Goal: Task Accomplishment & Management: Manage account settings

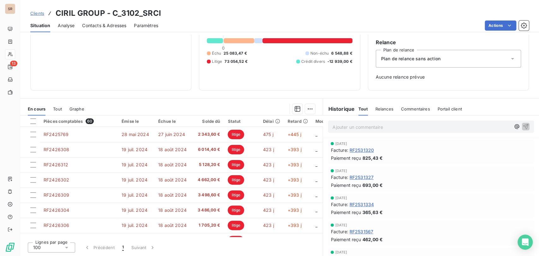
scroll to position [801, 0]
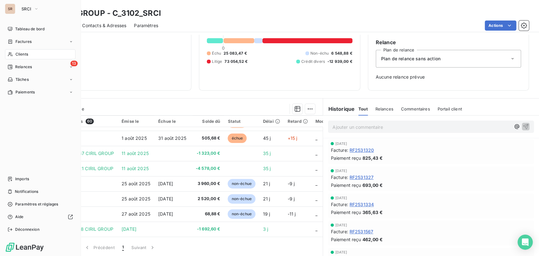
click at [15, 52] on span "Clients" at bounding box center [21, 54] width 13 height 6
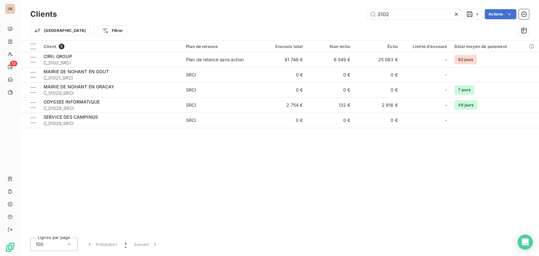
drag, startPoint x: 389, startPoint y: 13, endPoint x: 356, endPoint y: 11, distance: 32.9
click at [356, 11] on div "3102 Actions" at bounding box center [296, 14] width 464 height 10
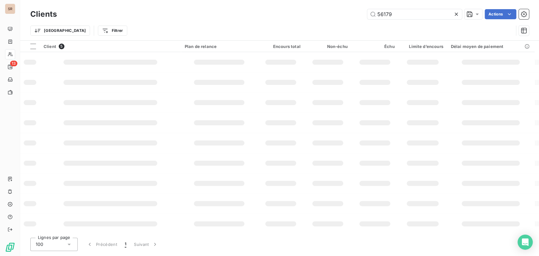
type input "56179"
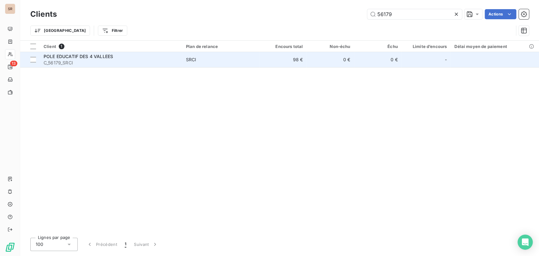
click at [75, 63] on span "C_56179_SRCI" at bounding box center [111, 63] width 135 height 6
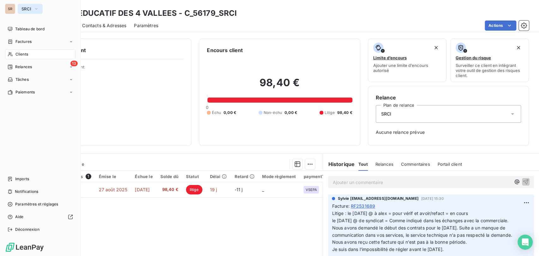
click at [39, 9] on icon "button" at bounding box center [36, 9] width 5 height 6
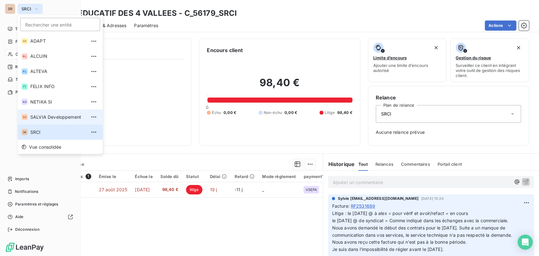
click at [42, 118] on span "SALVIA Developpement" at bounding box center [58, 117] width 56 height 6
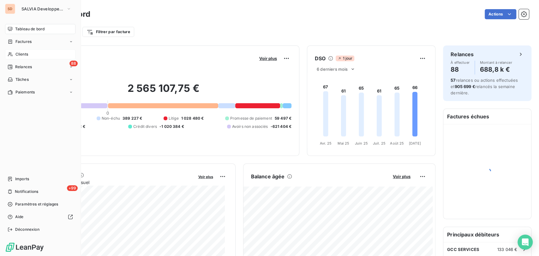
click at [20, 54] on span "Clients" at bounding box center [21, 54] width 13 height 6
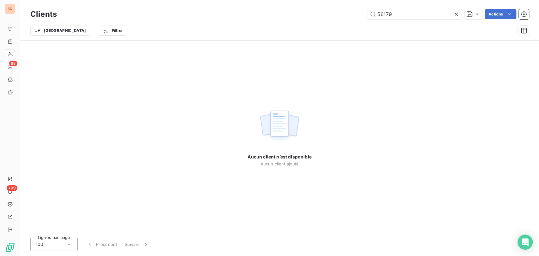
drag, startPoint x: 393, startPoint y: 15, endPoint x: 352, endPoint y: 16, distance: 40.7
click at [361, 16] on div "56179 Actions" at bounding box center [296, 14] width 464 height 10
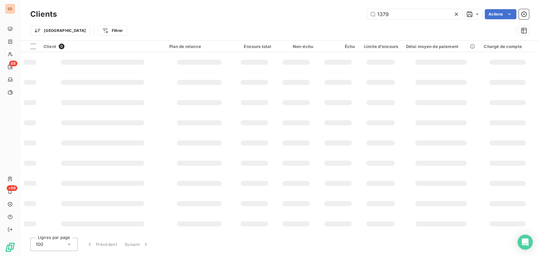
type input "1379"
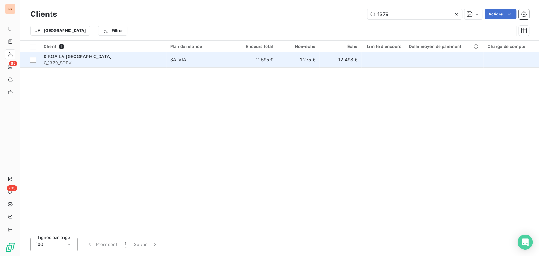
click at [51, 61] on span "C_1379_SDEV" at bounding box center [103, 63] width 119 height 6
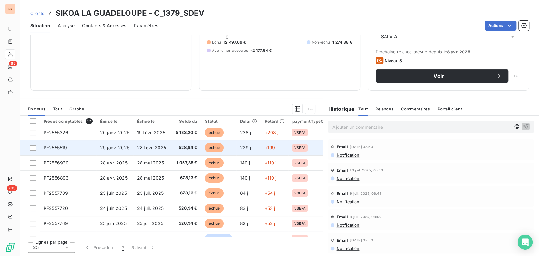
scroll to position [74, 0]
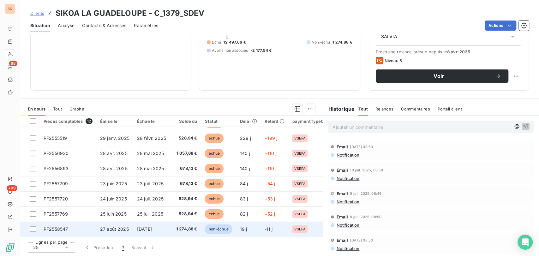
click at [55, 228] on span "PF2558547" at bounding box center [56, 228] width 24 height 5
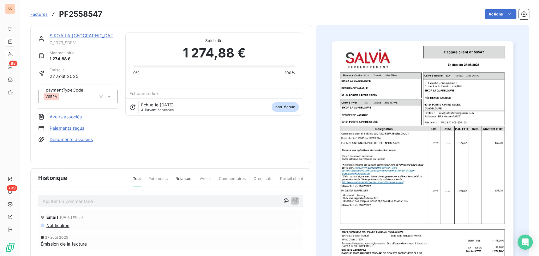
click at [65, 197] on p "Ajouter un commentaire ﻿" at bounding box center [161, 201] width 237 height 8
click at [151, 195] on div "le 11/09/25 @ de facturation à mme balmy =" at bounding box center [170, 201] width 265 height 12
click at [150, 197] on p "le 11/09/25 @ de facturation à mme balmy =" at bounding box center [161, 200] width 237 height 7
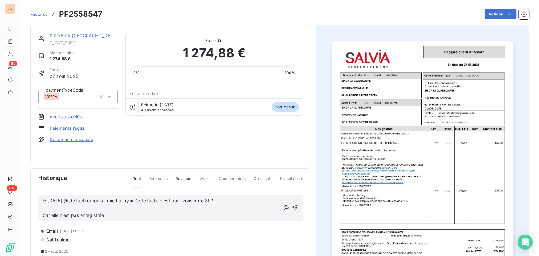
click at [50, 205] on p "﻿" at bounding box center [161, 208] width 237 height 7
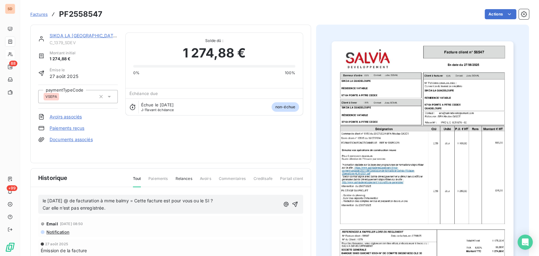
click at [133, 198] on span "le 11/09/25 @ de facturation à mme balmy = Cette facture est pour vous ou le SI…" at bounding box center [128, 200] width 170 height 5
click at [292, 201] on icon "button" at bounding box center [295, 204] width 6 height 6
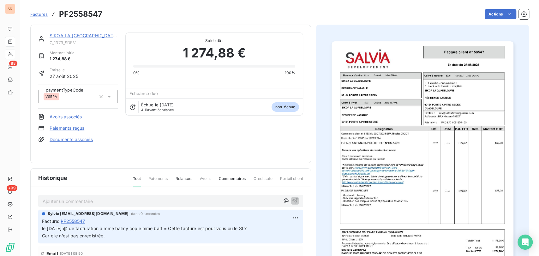
click at [70, 34] on link "SIKOA LA GUADELOUPE" at bounding box center [84, 35] width 68 height 5
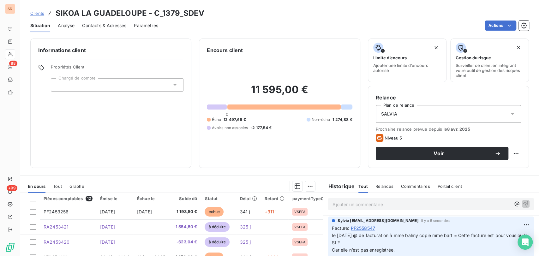
click at [106, 26] on span "Contacts & Adresses" at bounding box center [104, 25] width 44 height 6
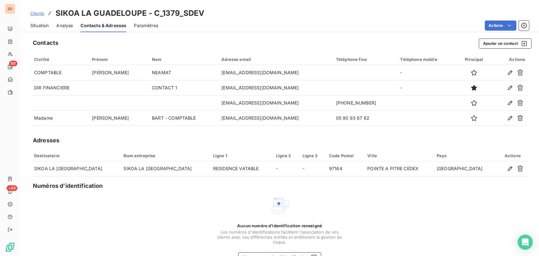
click at [43, 28] on span "Situation" at bounding box center [39, 25] width 18 height 6
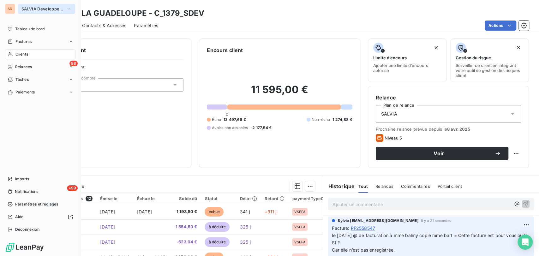
click at [69, 9] on icon "button" at bounding box center [69, 8] width 3 height 1
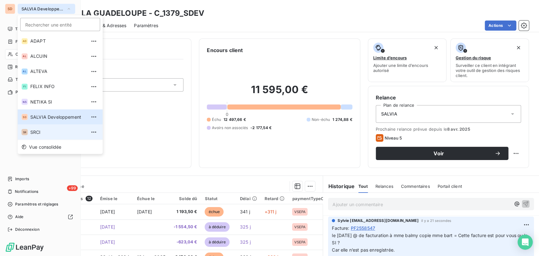
click at [41, 129] on span "SRCI" at bounding box center [58, 132] width 56 height 6
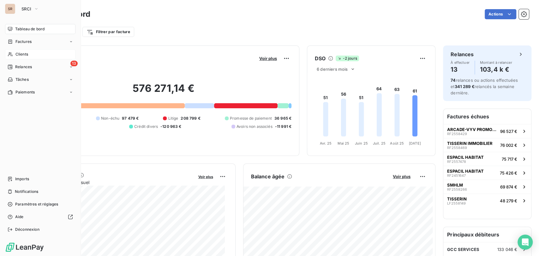
click at [29, 54] on div "Clients" at bounding box center [40, 54] width 70 height 10
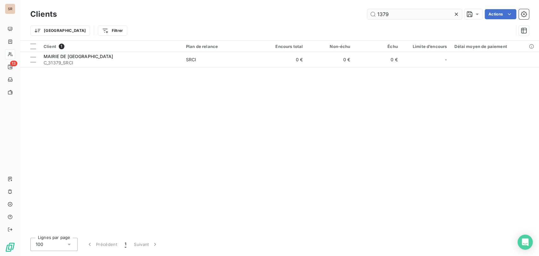
drag, startPoint x: 392, startPoint y: 14, endPoint x: 375, endPoint y: 13, distance: 16.8
click at [375, 13] on input "1379" at bounding box center [414, 14] width 95 height 10
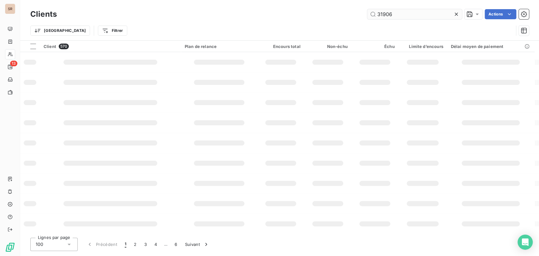
type input "31906"
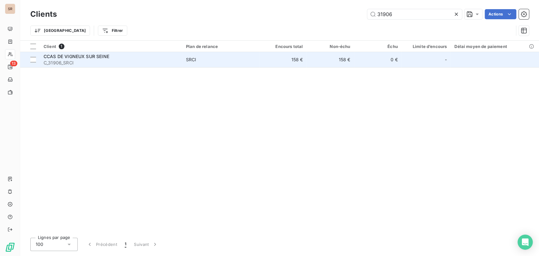
click at [55, 62] on span "C_31906_SRCI" at bounding box center [111, 63] width 135 height 6
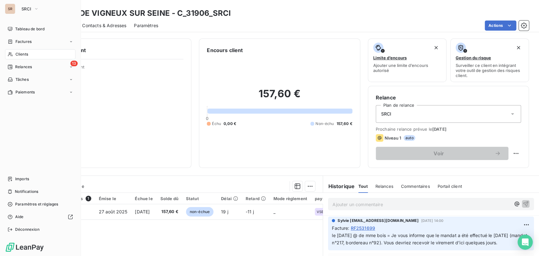
click at [27, 57] on span "Clients" at bounding box center [21, 54] width 13 height 6
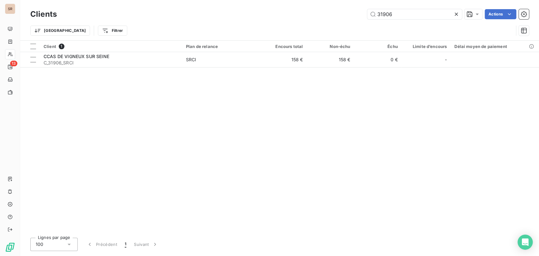
drag, startPoint x: 409, startPoint y: 14, endPoint x: 330, endPoint y: 17, distance: 78.6
click at [342, 17] on div "31906 Actions" at bounding box center [296, 14] width 464 height 10
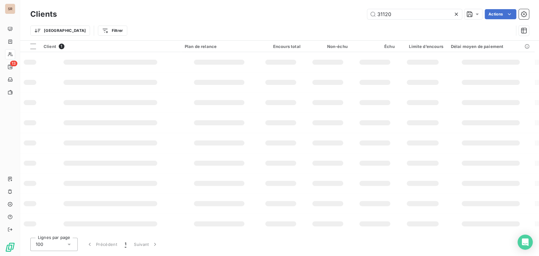
type input "31120"
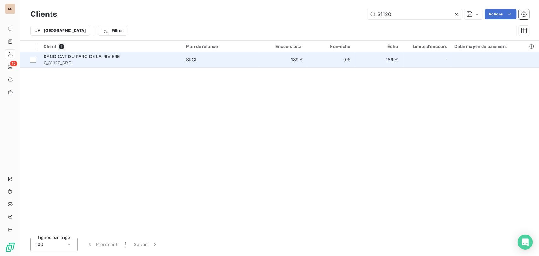
click at [71, 57] on span "SYNDICAT DU PARC DE LA RIVIERE" at bounding box center [82, 56] width 76 height 5
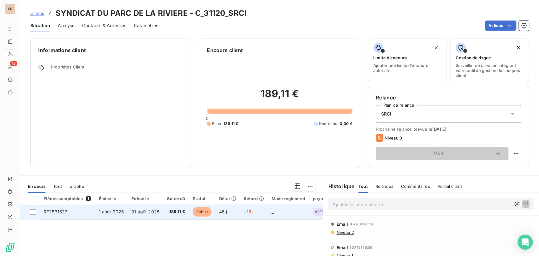
click at [60, 211] on span "RF2531527" at bounding box center [56, 211] width 24 height 5
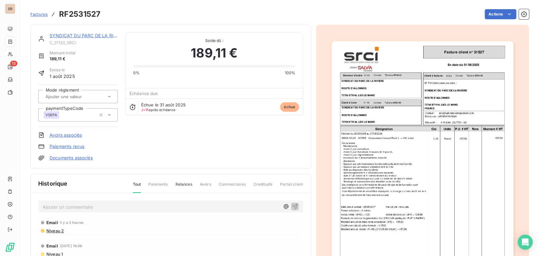
click at [56, 207] on p "Ajouter un commentaire ﻿" at bounding box center [161, 207] width 237 height 8
click at [130, 208] on p "le 15/09/25 @ de mme ribeiro =" at bounding box center [161, 206] width 237 height 7
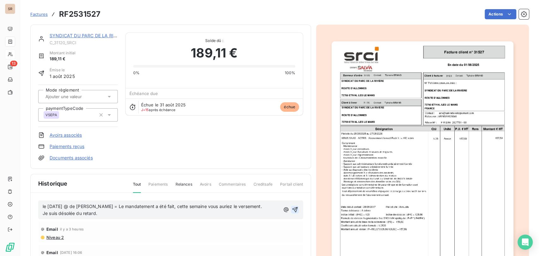
click at [293, 207] on icon "button" at bounding box center [294, 209] width 5 height 5
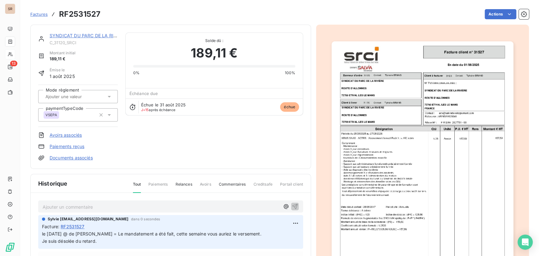
click at [86, 35] on link "SYNDICAT DU PARC DE LA RIVIERE" at bounding box center [88, 35] width 76 height 5
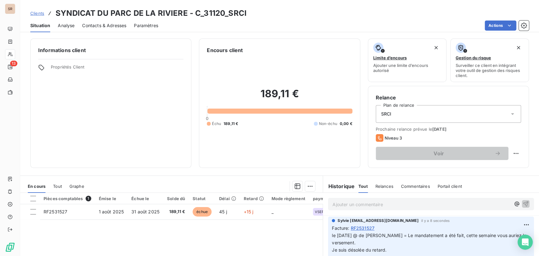
click at [110, 25] on span "Contacts & Adresses" at bounding box center [104, 25] width 44 height 6
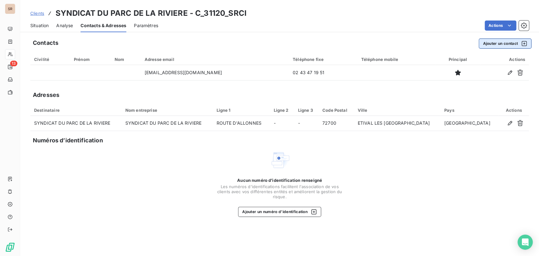
click at [497, 44] on button "Ajouter un contact" at bounding box center [504, 44] width 53 height 10
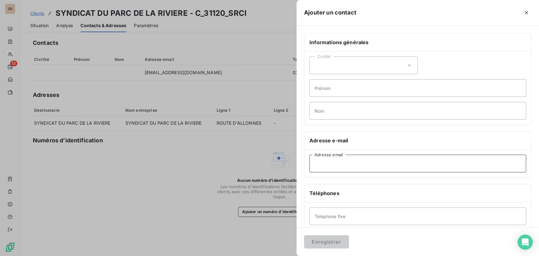
click at [336, 166] on input "Adresse email" at bounding box center [417, 164] width 217 height 18
paste input "compta@etival-les-le-mans.com"
type input "compta@etival-les-le-mans.com"
click at [408, 66] on icon at bounding box center [409, 65] width 6 height 6
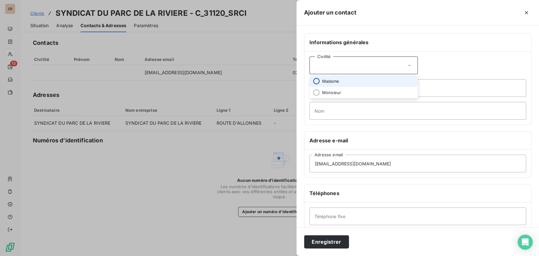
click at [317, 82] on input "radio" at bounding box center [316, 81] width 6 height 6
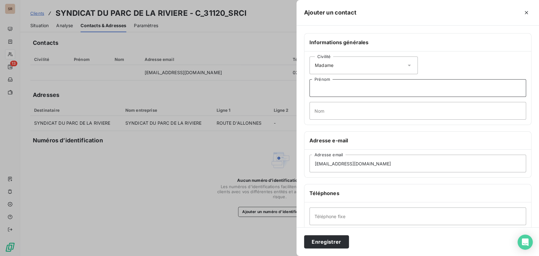
click at [324, 86] on input "Prénom" at bounding box center [417, 88] width 217 height 18
type input "MARTA"
click at [330, 114] on input "Nom" at bounding box center [417, 111] width 217 height 18
type input "RIBEIRO"
click at [361, 215] on input "Téléphone fixe" at bounding box center [417, 216] width 217 height 18
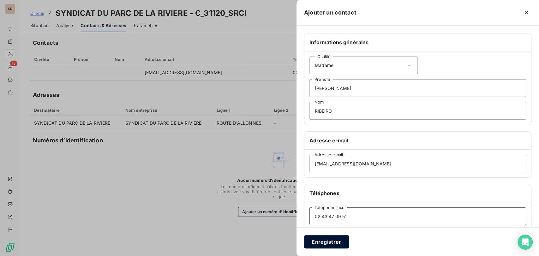
type input "02 43 47 09 51"
click at [334, 242] on button "Enregistrer" at bounding box center [326, 241] width 45 height 13
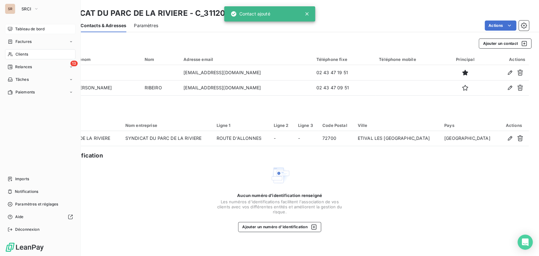
click at [20, 31] on span "Tableau de bord" at bounding box center [29, 29] width 29 height 6
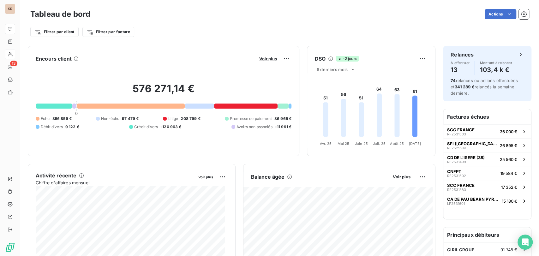
scroll to position [1, 0]
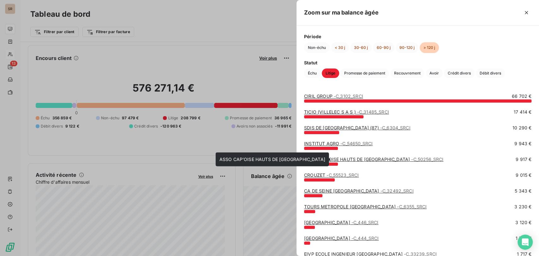
click at [333, 159] on link "ASSO CAP'OISE HAUTS DE FRANCE - C_50256_SRCI" at bounding box center [373, 159] width 139 height 5
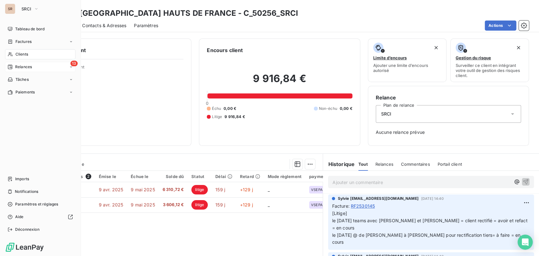
drag, startPoint x: 19, startPoint y: 26, endPoint x: 75, endPoint y: 63, distance: 67.7
click at [22, 31] on span "Tableau de bord" at bounding box center [29, 29] width 29 height 6
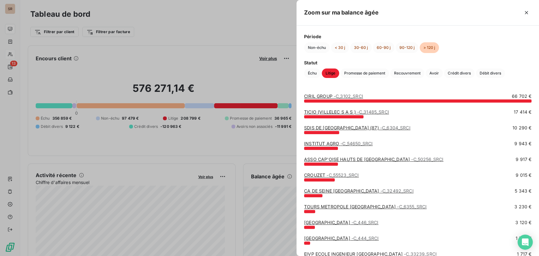
click at [334, 129] on link "SDIS DE LA HAUTE VIENNE (87) - C_6304_SRCI" at bounding box center [357, 127] width 106 height 5
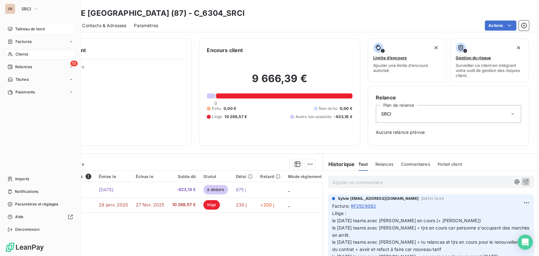
click at [11, 28] on icon at bounding box center [10, 29] width 4 height 4
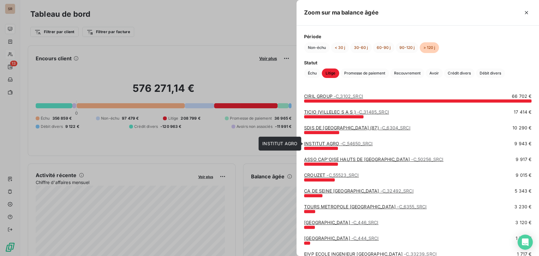
click at [323, 144] on link "INSTITUT AGRO - C_54650_SRCI" at bounding box center [338, 143] width 68 height 5
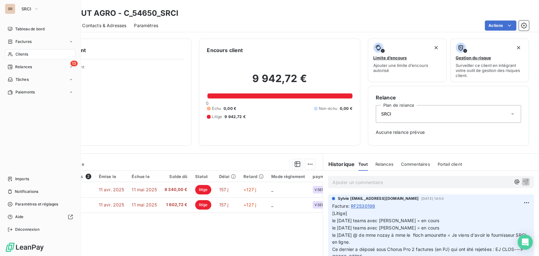
click at [17, 27] on span "Tableau de bord" at bounding box center [29, 29] width 29 height 6
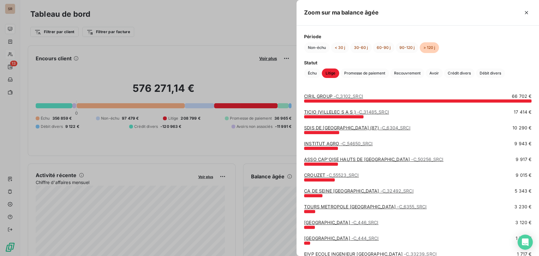
click at [331, 159] on link "ASSO CAP'OISE HAUTS DE FRANCE - C_50256_SRCI" at bounding box center [373, 159] width 139 height 5
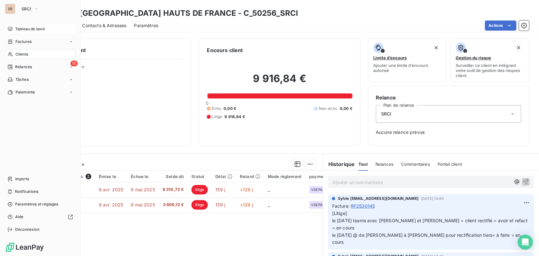
click at [22, 31] on span "Tableau de bord" at bounding box center [29, 29] width 29 height 6
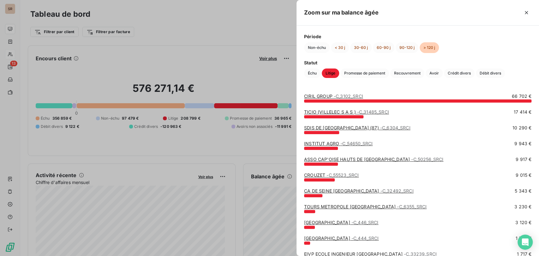
click at [318, 175] on link "CROUZET - C_55523_SRCI" at bounding box center [331, 174] width 55 height 5
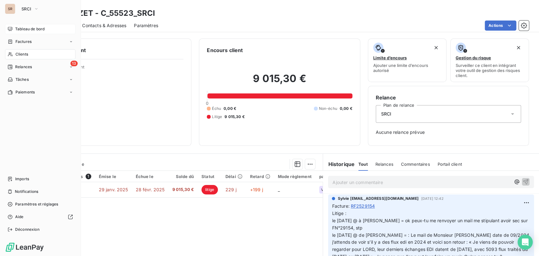
click at [23, 27] on span "Tableau de bord" at bounding box center [29, 29] width 29 height 6
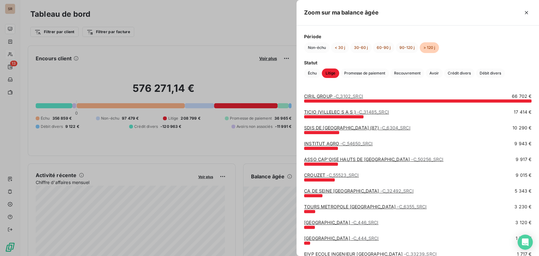
click at [14, 27] on div at bounding box center [269, 128] width 539 height 256
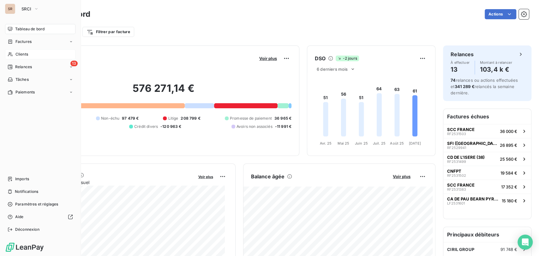
click at [31, 27] on span "Tableau de bord" at bounding box center [29, 29] width 29 height 6
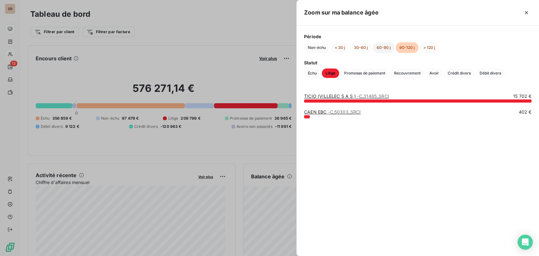
click at [380, 48] on button "60-90 j" at bounding box center [383, 47] width 21 height 11
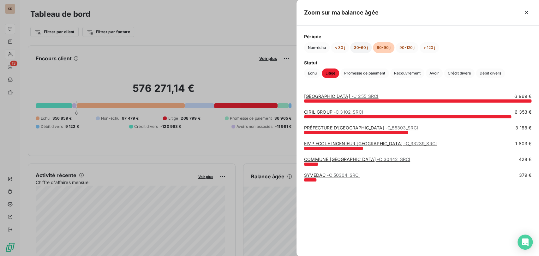
click at [359, 46] on button "30-60 j" at bounding box center [360, 47] width 21 height 11
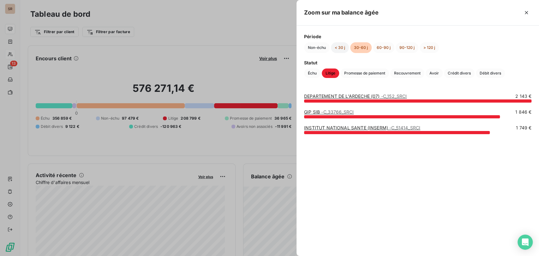
click at [342, 46] on button "< 30 j" at bounding box center [340, 47] width 18 height 11
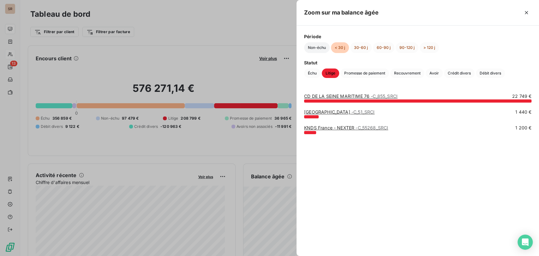
click at [322, 47] on button "Non-échu" at bounding box center [317, 47] width 26 height 11
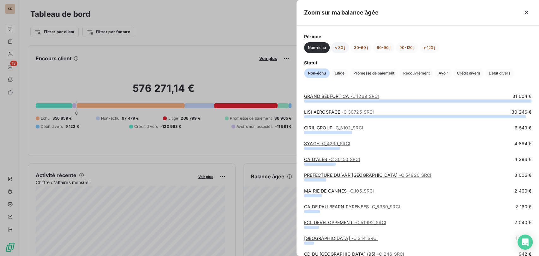
click at [340, 47] on button "< 30 j" at bounding box center [340, 47] width 18 height 11
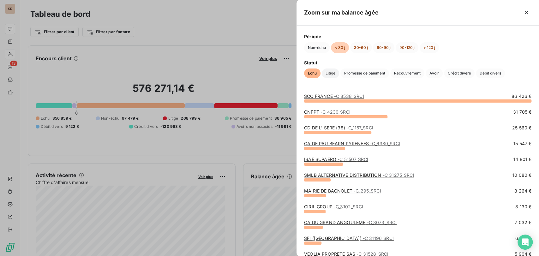
click at [329, 72] on span "Litige" at bounding box center [330, 72] width 17 height 9
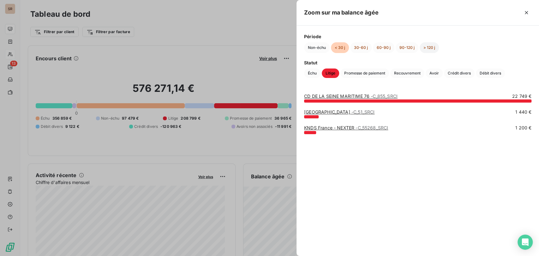
click at [430, 46] on button "> 120 j" at bounding box center [428, 47] width 19 height 11
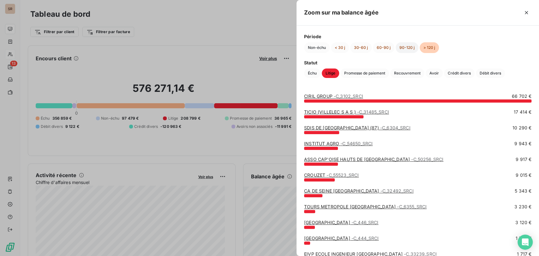
click at [406, 45] on button "90-120 j" at bounding box center [406, 47] width 23 height 11
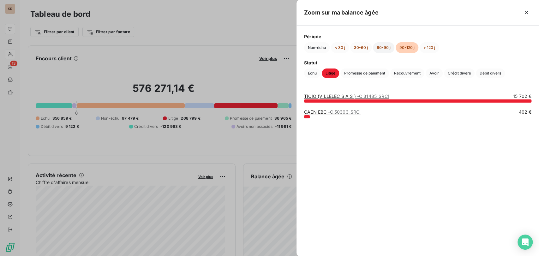
click at [386, 45] on button "60-90 j" at bounding box center [383, 47] width 21 height 11
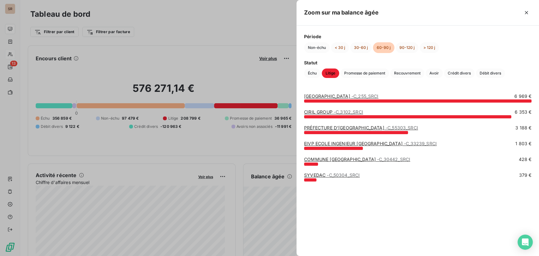
click at [13, 27] on div at bounding box center [269, 128] width 539 height 256
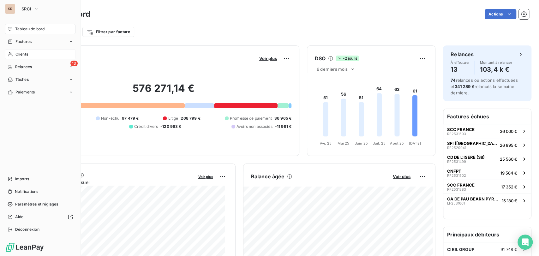
click at [12, 26] on div "Tableau de bord" at bounding box center [40, 29] width 70 height 10
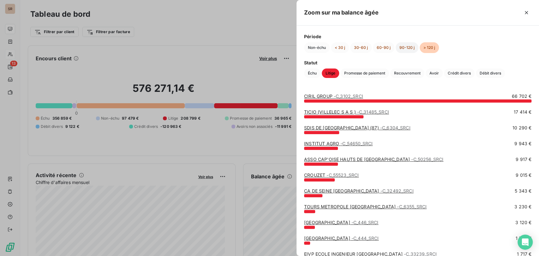
click at [404, 49] on button "90-120 j" at bounding box center [406, 47] width 23 height 11
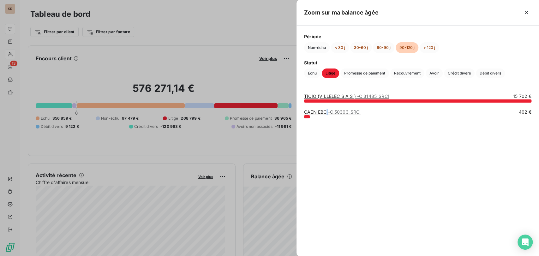
click at [327, 111] on link "CAEN EBC - C_50303_SRCI" at bounding box center [332, 111] width 56 height 5
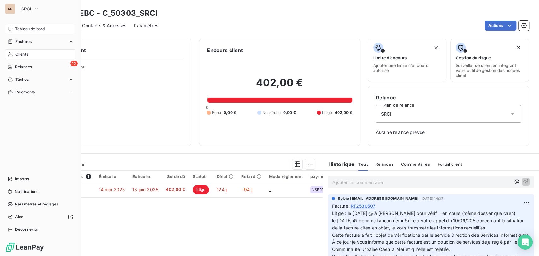
click at [15, 29] on div "Tableau de bord" at bounding box center [40, 29] width 70 height 10
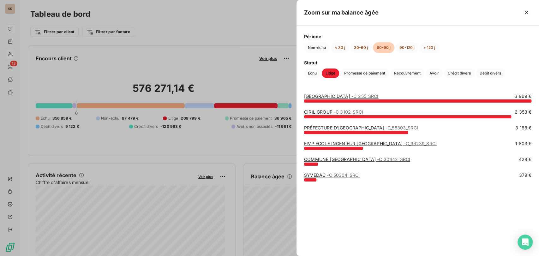
click at [116, 56] on div at bounding box center [269, 128] width 539 height 256
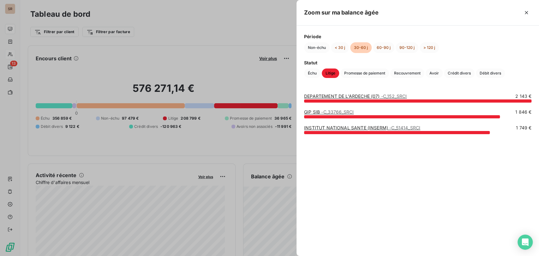
drag, startPoint x: 320, startPoint y: 175, endPoint x: 306, endPoint y: 165, distance: 17.2
click at [321, 175] on div "DEPARTEMENT DE L'ARDECHE (07) - C_152_SRCI 2 143 € GIP SIB - C_33766_SRCI 1 846…" at bounding box center [417, 171] width 242 height 170
click at [7, 29] on div at bounding box center [269, 128] width 539 height 256
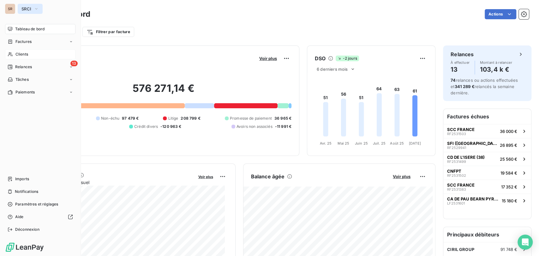
click at [33, 8] on button "SRCI" at bounding box center [30, 9] width 25 height 10
click at [37, 8] on icon "button" at bounding box center [36, 9] width 5 height 6
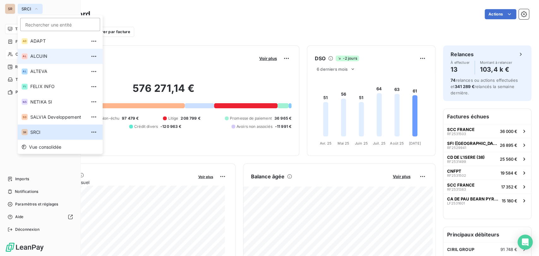
click at [36, 56] on span "ALCUIN" at bounding box center [58, 56] width 56 height 6
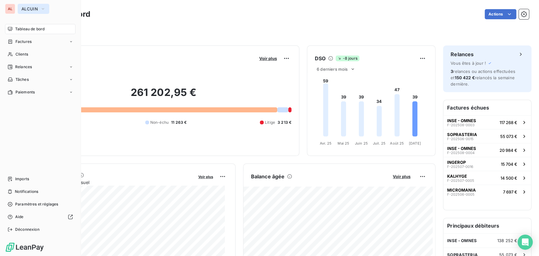
click at [43, 9] on icon "button" at bounding box center [42, 9] width 5 height 6
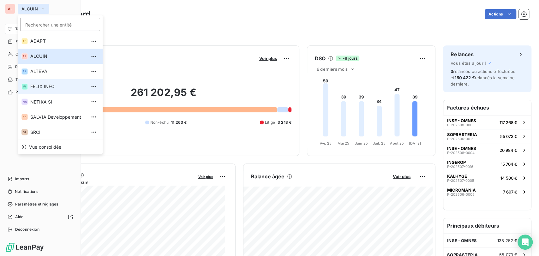
click at [37, 84] on span "FELIX INFO" at bounding box center [58, 86] width 56 height 6
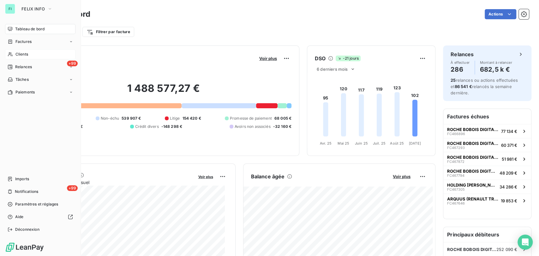
click at [18, 54] on span "Clients" at bounding box center [21, 54] width 13 height 6
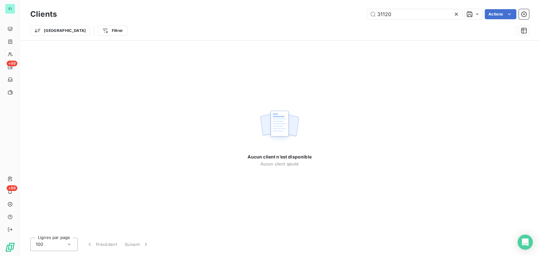
drag, startPoint x: 372, startPoint y: 9, endPoint x: 338, endPoint y: 5, distance: 33.6
click at [339, 6] on div "Clients 31120 Actions Trier Filtrer" at bounding box center [279, 20] width 519 height 40
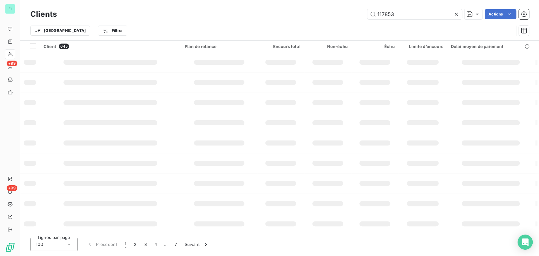
type input "117853"
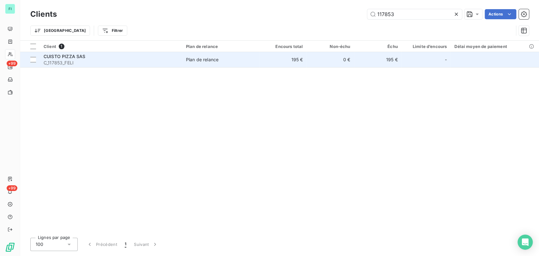
click at [56, 61] on span "C_117853_FELI" at bounding box center [111, 63] width 135 height 6
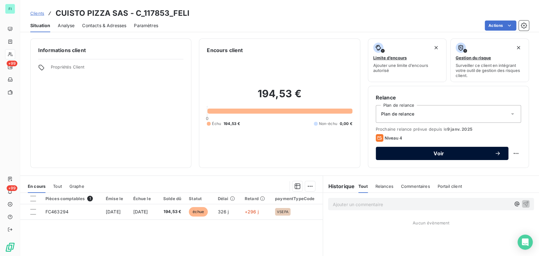
click at [447, 157] on button "Voir" at bounding box center [442, 153] width 133 height 13
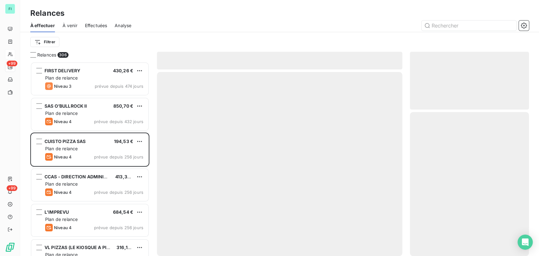
scroll to position [188, 114]
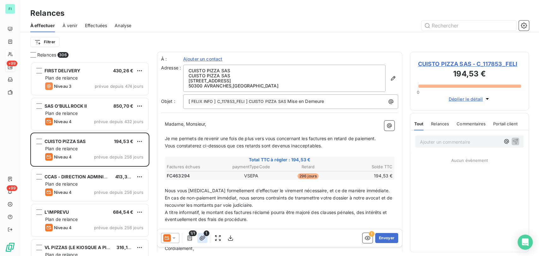
click at [200, 238] on icon "button" at bounding box center [202, 237] width 6 height 5
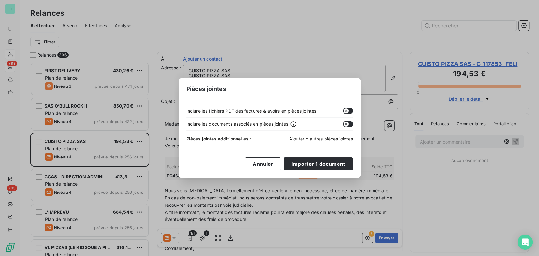
click at [345, 112] on icon "button" at bounding box center [345, 110] width 5 height 5
click at [347, 124] on icon "button" at bounding box center [345, 124] width 5 height 5
click at [309, 162] on button "Importer 1 document" at bounding box center [317, 163] width 69 height 13
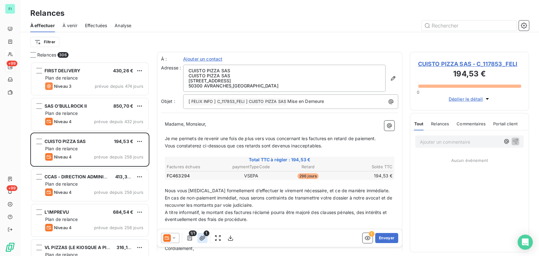
click at [201, 235] on icon "button" at bounding box center [202, 238] width 6 height 6
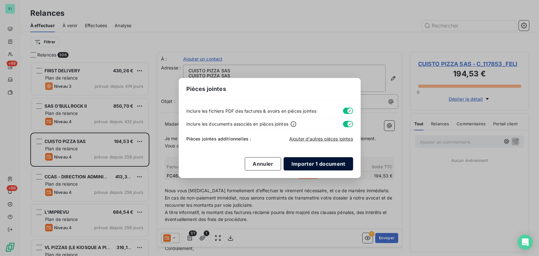
click at [300, 162] on button "Importer 1 document" at bounding box center [317, 163] width 69 height 13
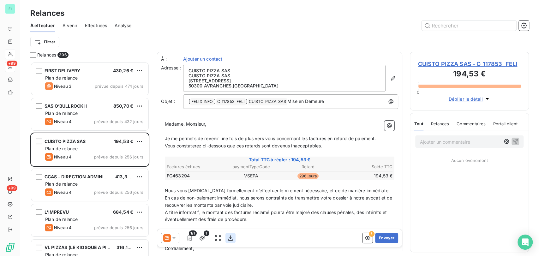
click at [229, 237] on icon "button" at bounding box center [230, 237] width 5 height 5
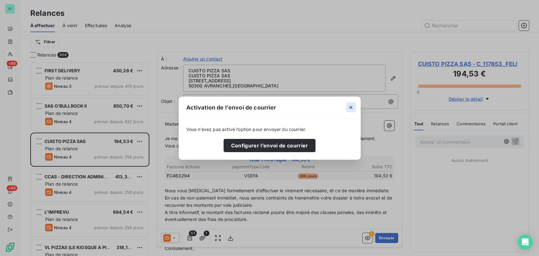
click at [350, 106] on icon "button" at bounding box center [350, 107] width 6 height 6
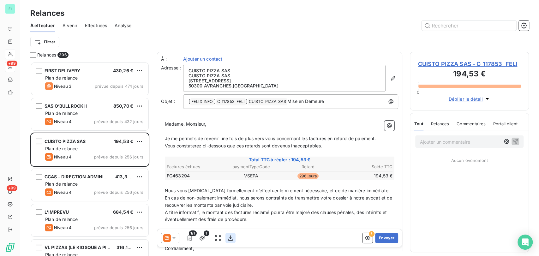
click at [232, 237] on icon "button" at bounding box center [230, 238] width 6 height 6
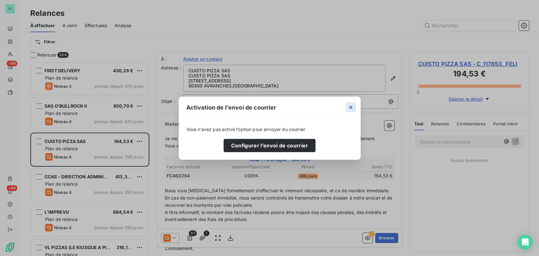
click at [352, 105] on icon "button" at bounding box center [350, 107] width 6 height 6
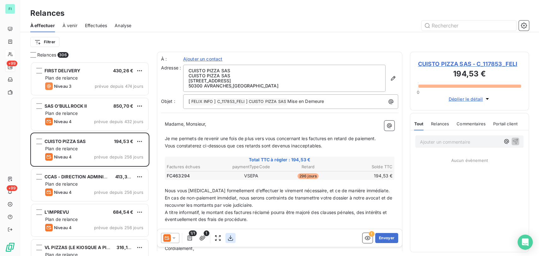
click at [230, 238] on icon "button" at bounding box center [230, 237] width 5 height 5
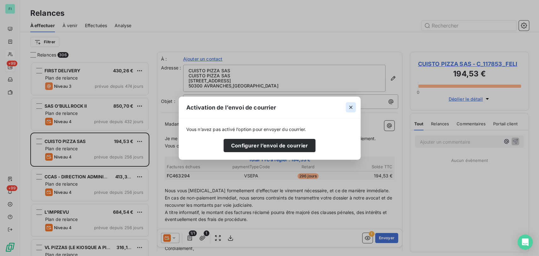
click at [349, 106] on icon "button" at bounding box center [350, 107] width 3 height 3
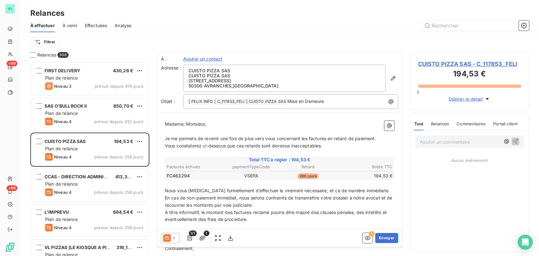
click at [176, 235] on icon at bounding box center [174, 238] width 6 height 6
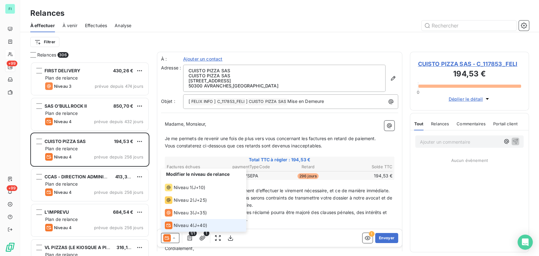
click at [176, 235] on icon at bounding box center [174, 238] width 6 height 6
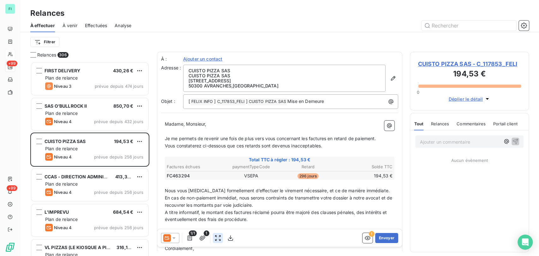
click at [215, 240] on icon "button" at bounding box center [218, 238] width 6 height 6
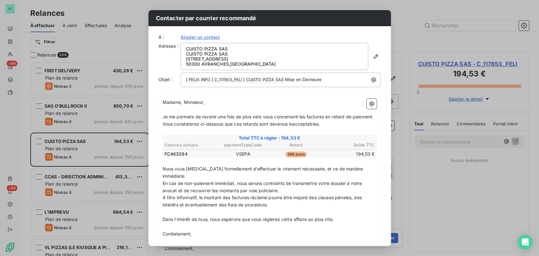
click at [404, 36] on div "Contacter par courrier recommandé À : Ajouter un contact Adresse : CUISTO PIZZA…" at bounding box center [269, 128] width 539 height 256
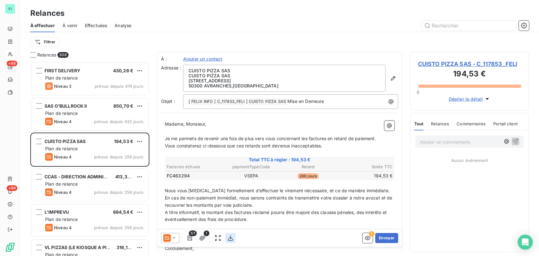
click at [227, 237] on icon "button" at bounding box center [230, 238] width 6 height 6
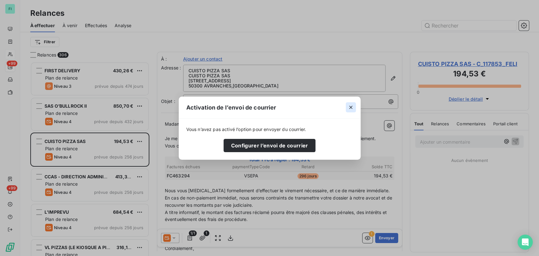
click at [348, 107] on icon "button" at bounding box center [350, 107] width 6 height 6
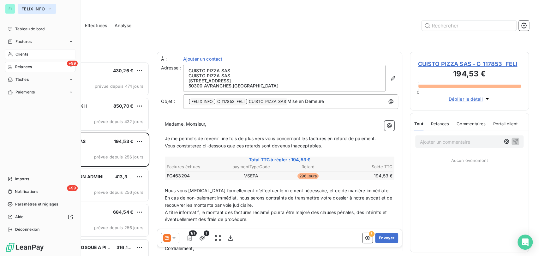
click at [53, 7] on button "FELIX INFO" at bounding box center [37, 9] width 39 height 10
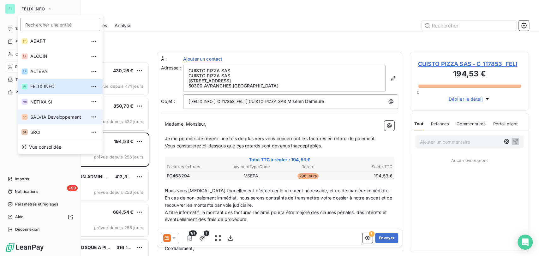
click at [40, 120] on span "SALVIA Developpement" at bounding box center [58, 117] width 56 height 6
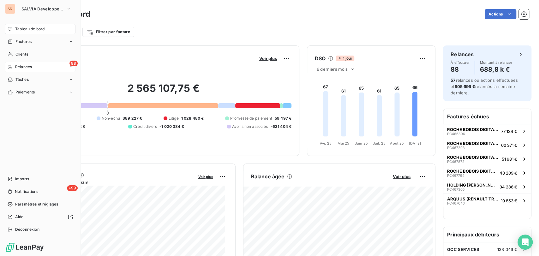
click at [23, 67] on span "Relances" at bounding box center [23, 67] width 17 height 6
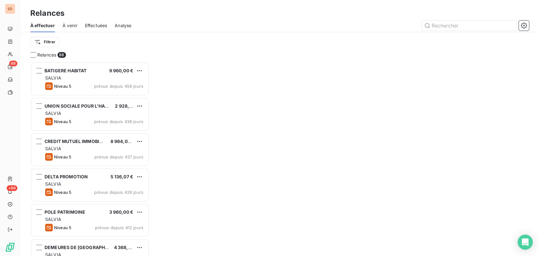
scroll to position [188, 114]
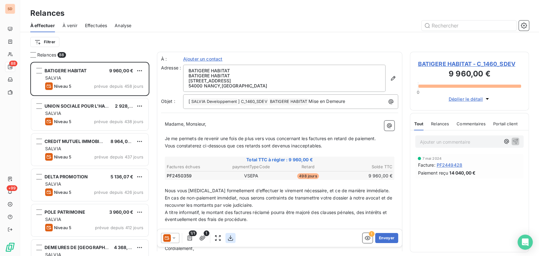
click at [225, 235] on button "button" at bounding box center [230, 238] width 10 height 10
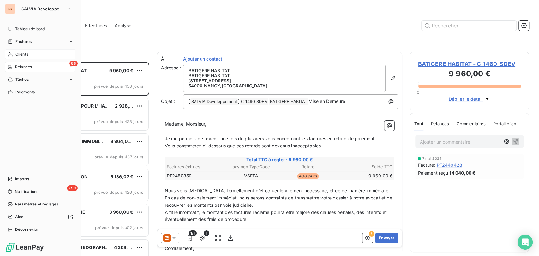
click at [27, 53] on span "Clients" at bounding box center [21, 54] width 13 height 6
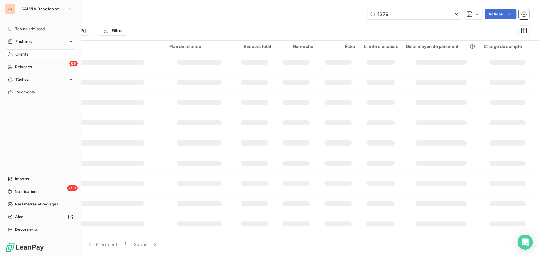
type input "117853"
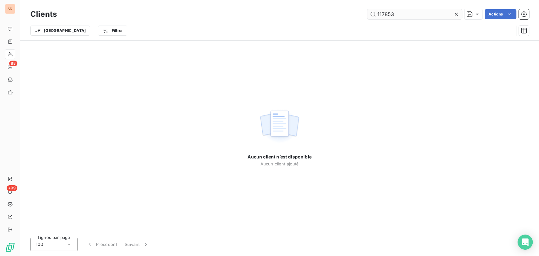
click at [402, 15] on input "117853" at bounding box center [414, 14] width 95 height 10
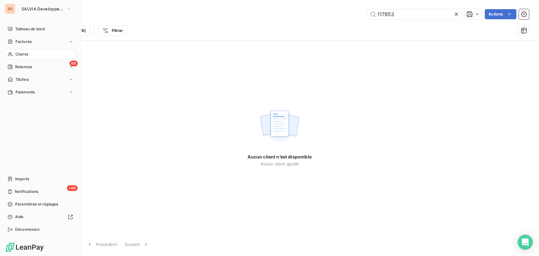
click at [22, 55] on span "Clients" at bounding box center [21, 54] width 13 height 6
click at [67, 13] on button "SALVIA Developpement" at bounding box center [46, 9] width 57 height 10
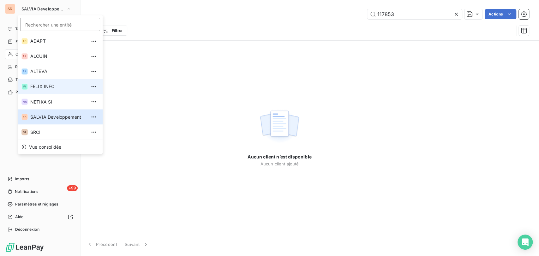
click at [43, 82] on li "FI FELIX INFO" at bounding box center [60, 86] width 85 height 15
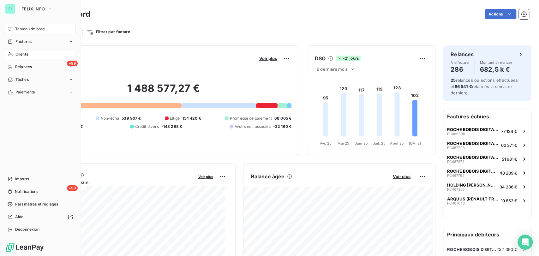
click at [18, 56] on span "Clients" at bounding box center [21, 54] width 13 height 6
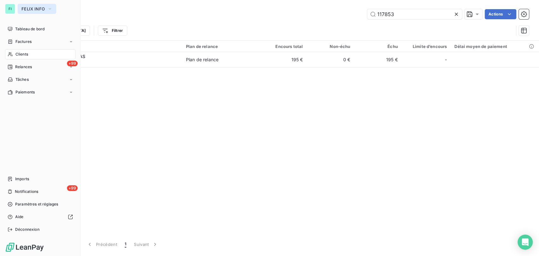
click at [50, 6] on icon "button" at bounding box center [49, 9] width 5 height 6
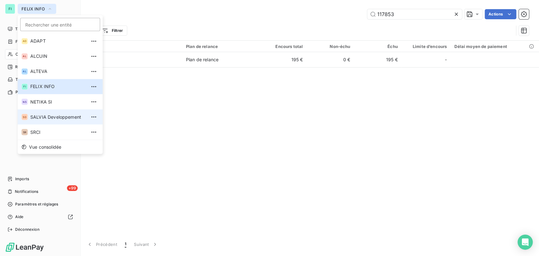
click at [48, 117] on span "SALVIA Developpement" at bounding box center [58, 117] width 56 height 6
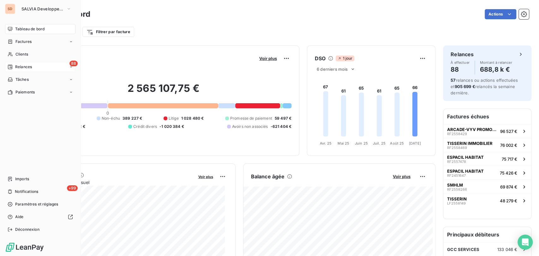
click at [24, 65] on span "Relances" at bounding box center [23, 67] width 17 height 6
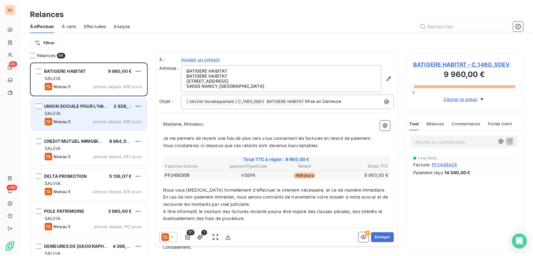
scroll to position [188, 114]
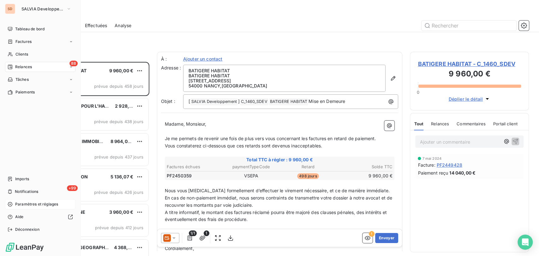
click at [12, 206] on icon at bounding box center [10, 204] width 5 height 5
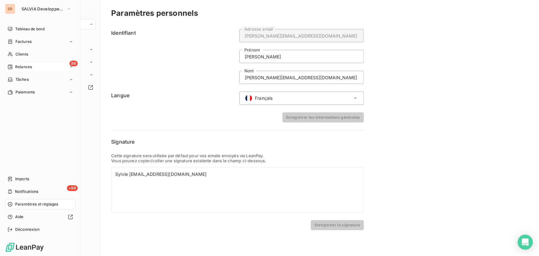
click at [18, 205] on span "Paramètres et réglages" at bounding box center [36, 204] width 43 height 6
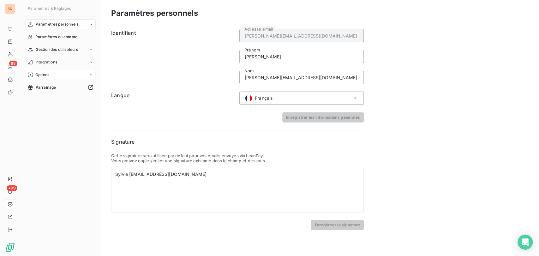
click at [89, 76] on icon at bounding box center [91, 75] width 4 height 4
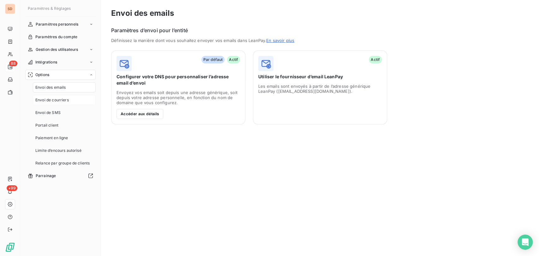
click at [66, 102] on span "Envoi de courriers" at bounding box center [51, 100] width 33 height 6
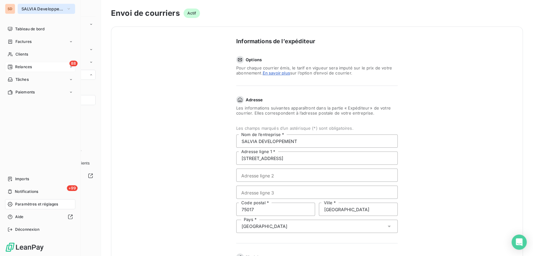
click at [70, 9] on icon "button" at bounding box center [68, 9] width 5 height 6
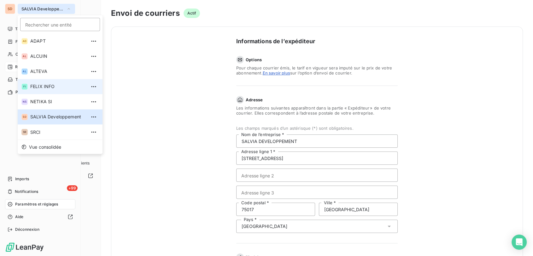
click at [40, 86] on span "FELIX INFO" at bounding box center [58, 86] width 56 height 6
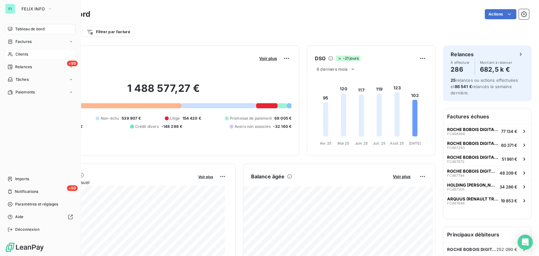
click at [19, 54] on span "Clients" at bounding box center [21, 54] width 13 height 6
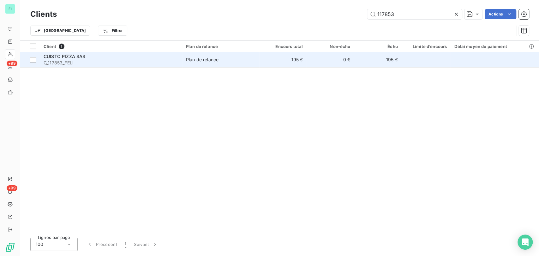
click at [72, 55] on span "CUISTO PIZZA SAS" at bounding box center [65, 56] width 42 height 5
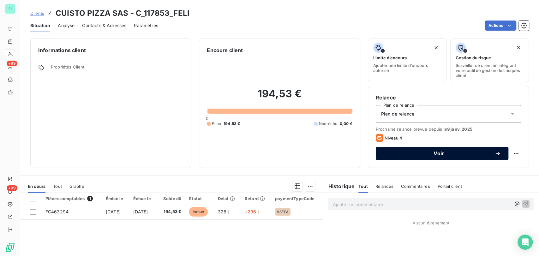
click at [404, 155] on span "Voir" at bounding box center [438, 153] width 111 height 5
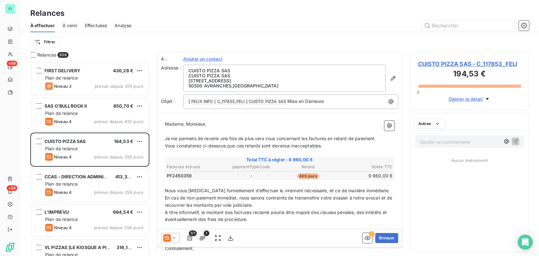
scroll to position [188, 114]
click at [228, 236] on icon "button" at bounding box center [230, 238] width 6 height 6
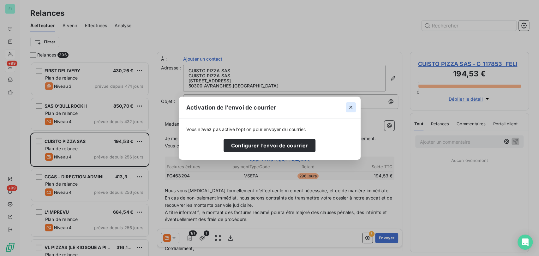
click at [349, 108] on icon "button" at bounding box center [350, 107] width 6 height 6
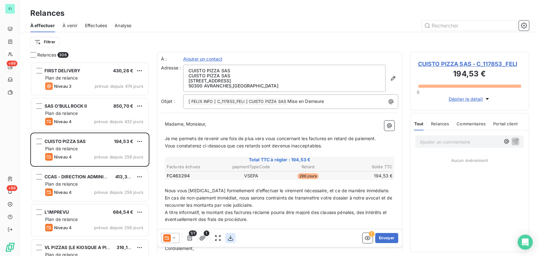
click at [230, 238] on icon "button" at bounding box center [230, 237] width 5 height 5
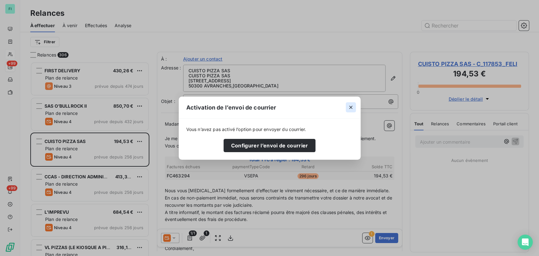
click at [351, 108] on icon "button" at bounding box center [350, 107] width 6 height 6
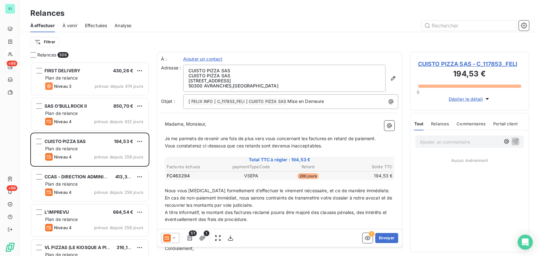
click at [173, 240] on icon at bounding box center [174, 238] width 6 height 6
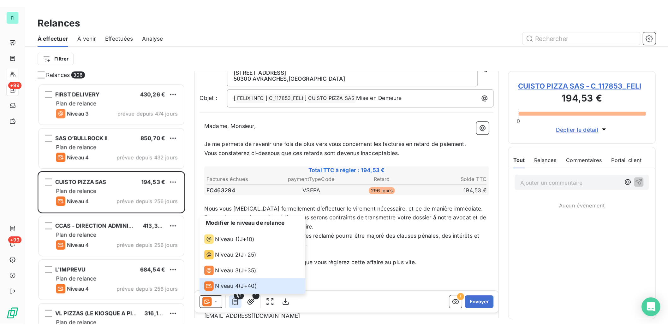
scroll to position [0, 0]
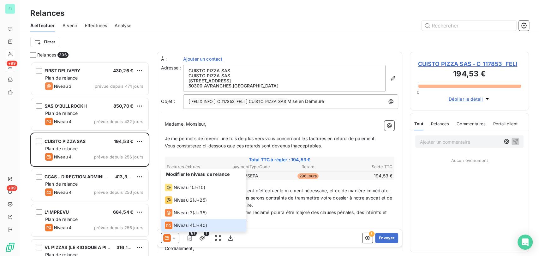
click at [266, 224] on p "﻿" at bounding box center [280, 226] width 230 height 7
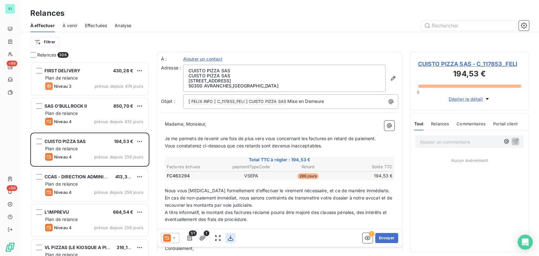
click at [230, 239] on icon "button" at bounding box center [230, 238] width 6 height 6
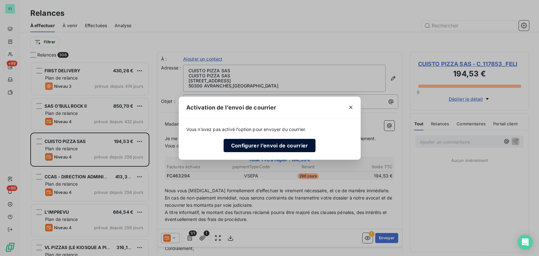
click at [265, 145] on button "Configurer l’envoi de courrier" at bounding box center [269, 145] width 92 height 13
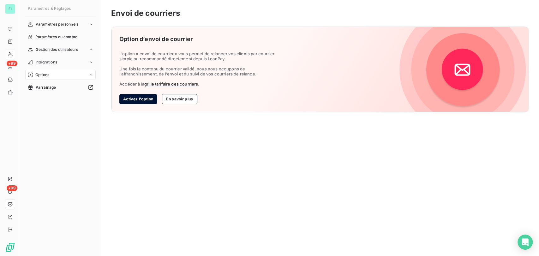
click at [136, 99] on button "Activez l'option" at bounding box center [138, 99] width 38 height 10
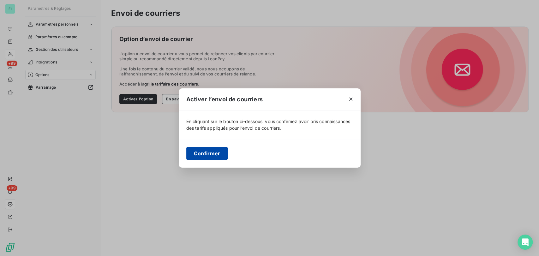
click at [204, 153] on button "Confirmer" at bounding box center [207, 153] width 42 height 13
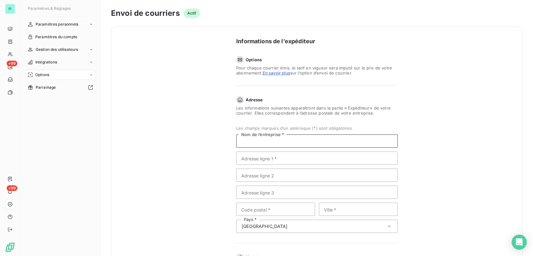
click at [240, 142] on input "Nom de l’entreprise *" at bounding box center [317, 140] width 162 height 13
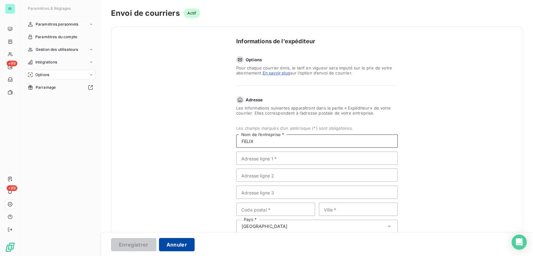
type input "FELIX"
click at [172, 244] on button "Annuler" at bounding box center [177, 244] width 36 height 13
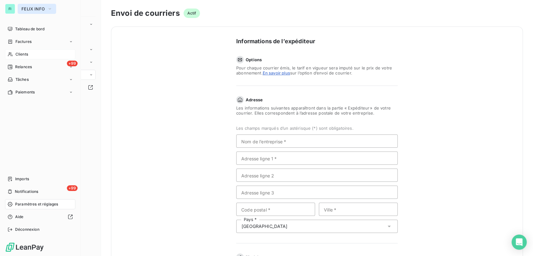
click at [48, 9] on icon "button" at bounding box center [49, 9] width 5 height 6
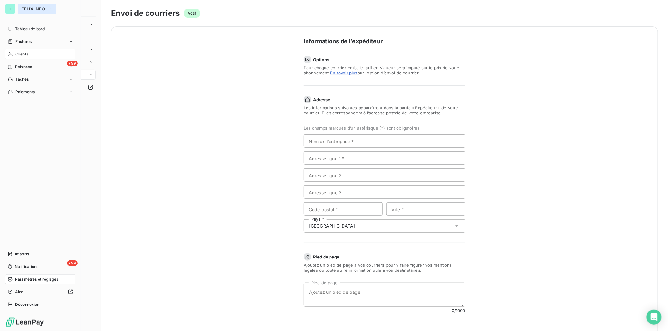
click at [49, 6] on icon "button" at bounding box center [49, 9] width 5 height 6
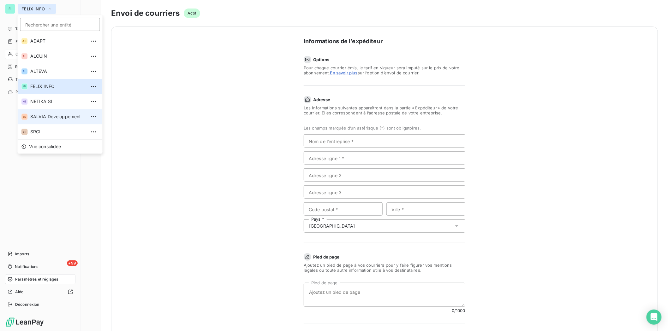
click at [36, 117] on span "SALVIA Developpement" at bounding box center [58, 117] width 56 height 6
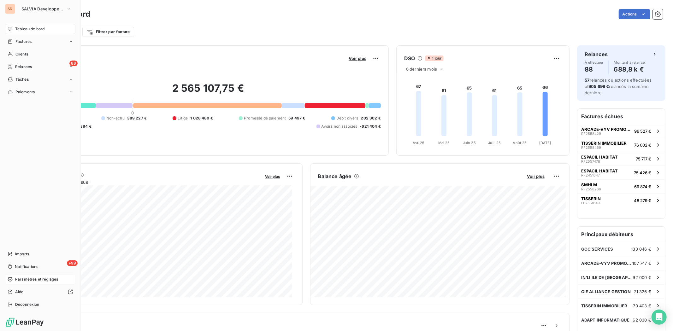
click at [26, 256] on span "Paramètres et réglages" at bounding box center [36, 280] width 43 height 6
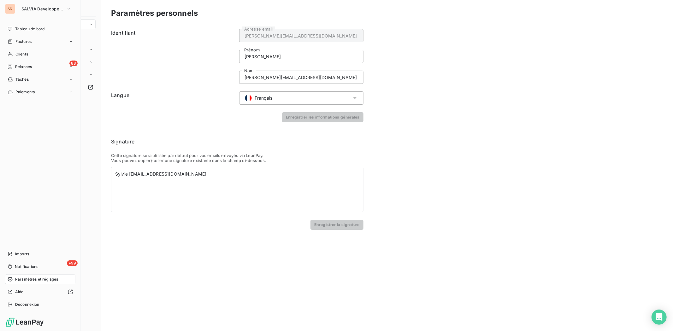
click at [37, 256] on span "Paramètres et réglages" at bounding box center [36, 280] width 43 height 6
click at [19, 256] on span "Paramètres et réglages" at bounding box center [36, 280] width 43 height 6
click at [11, 256] on icon at bounding box center [10, 279] width 5 height 5
click at [13, 256] on div "Paramètres et réglages" at bounding box center [40, 280] width 70 height 10
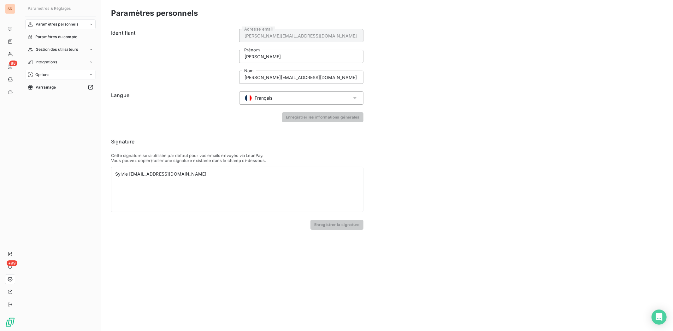
click at [93, 74] on icon at bounding box center [91, 75] width 4 height 4
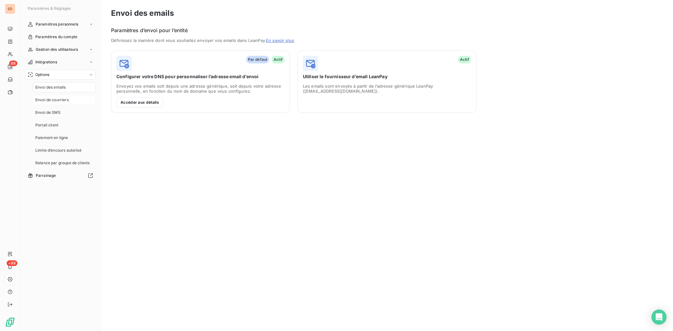
click at [62, 99] on span "Envoi de courriers" at bounding box center [51, 100] width 33 height 6
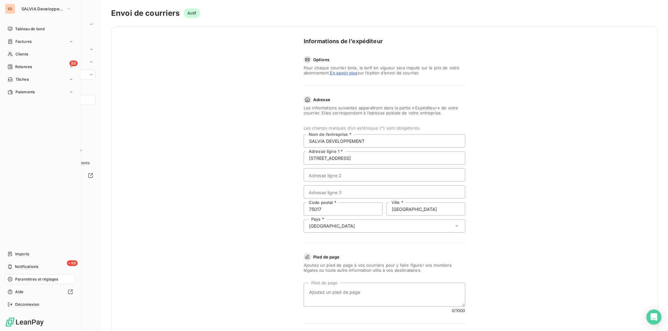
click at [16, 8] on div "SD SALVIA Developpement" at bounding box center [40, 9] width 70 height 10
click at [42, 31] on span "Tableau de bord" at bounding box center [29, 29] width 29 height 6
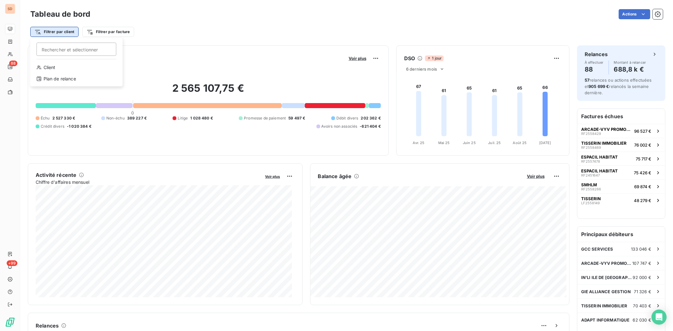
click at [58, 33] on html "SD 88 +99 Tableau de bord Actions Filtrer par client Rechercher et sélectionner…" at bounding box center [336, 165] width 673 height 331
click at [109, 30] on html "SD 88 +99 Tableau de bord Actions Filtrer par client Filtrer par facture Encour…" at bounding box center [336, 165] width 673 height 331
click at [109, 30] on html "SD 88 +99 Tableau de bord Actions Filtrer par client Filtrer par facture Recher…" at bounding box center [336, 165] width 673 height 331
click at [186, 32] on html "SD 88 +99 Tableau de bord Actions Filtrer par client Filtrer par facture Recher…" at bounding box center [336, 165] width 673 height 331
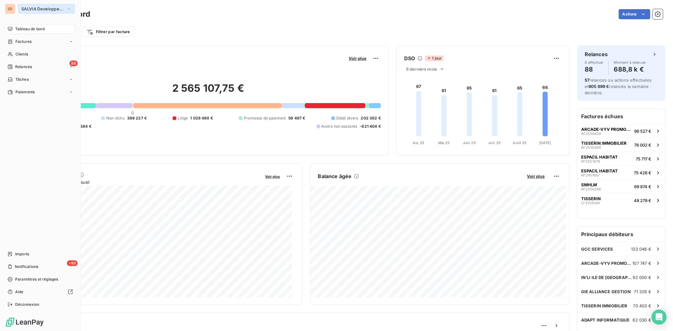
click at [71, 8] on icon "button" at bounding box center [68, 9] width 5 height 6
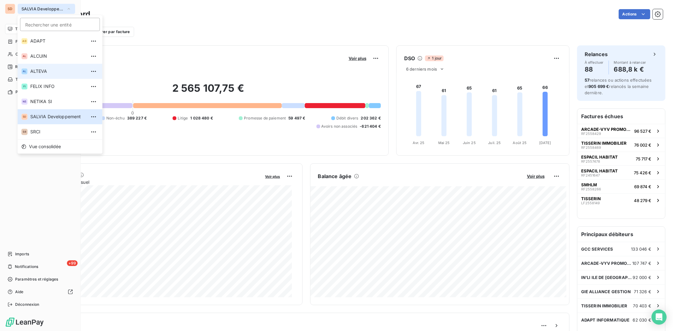
click at [32, 70] on span "ALTEVA" at bounding box center [58, 71] width 56 height 6
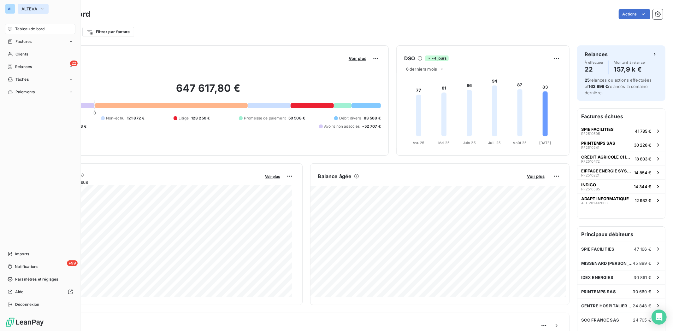
click at [44, 9] on icon "button" at bounding box center [42, 9] width 5 height 6
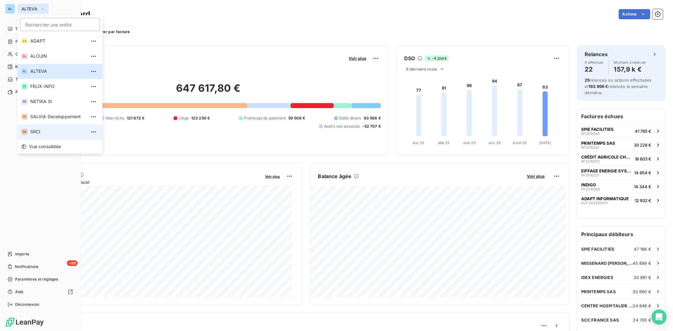
click at [35, 131] on span "SRCI" at bounding box center [58, 132] width 56 height 6
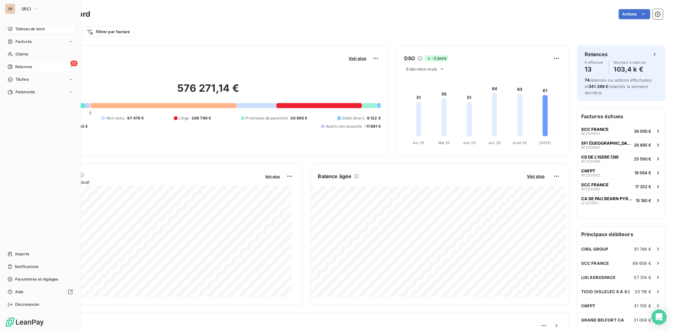
click at [13, 68] on div "Relances" at bounding box center [20, 67] width 24 height 6
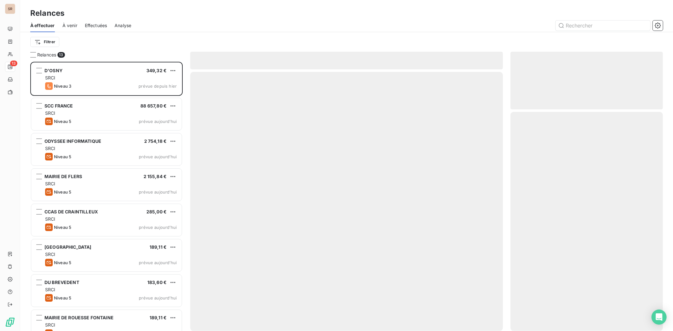
scroll to position [264, 147]
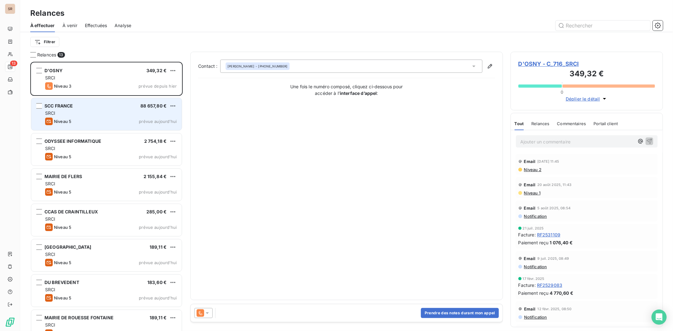
click at [76, 104] on div "SCC FRANCE 88 657,80 €" at bounding box center [111, 106] width 132 height 6
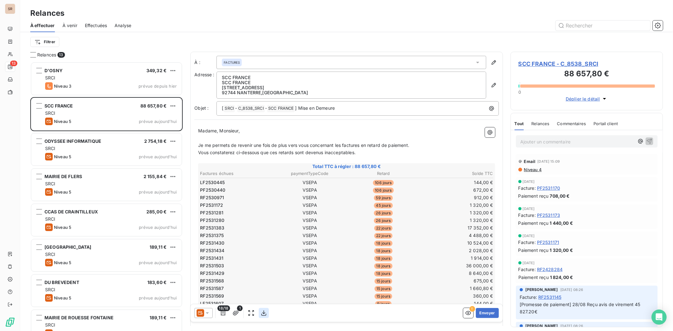
click at [263, 256] on icon "button" at bounding box center [264, 313] width 6 height 6
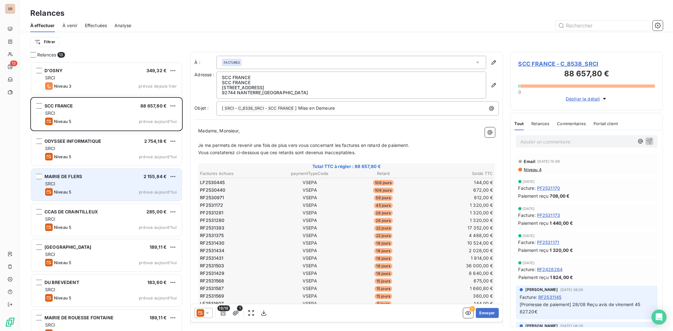
click at [61, 176] on span "MAIRIE DE FLERS" at bounding box center [64, 176] width 38 height 5
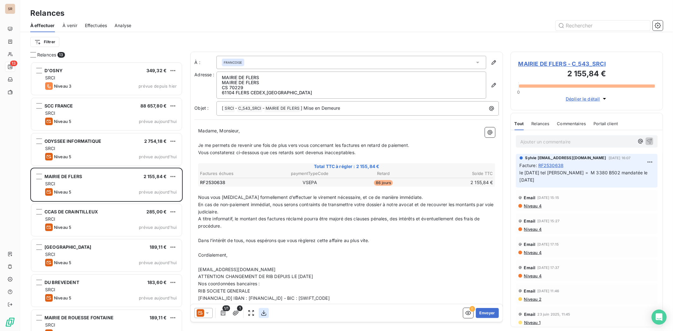
click at [264, 256] on icon "button" at bounding box center [264, 313] width 5 height 5
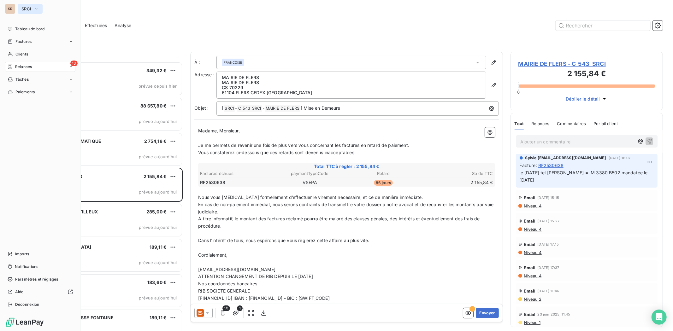
click at [37, 9] on icon "button" at bounding box center [36, 8] width 3 height 1
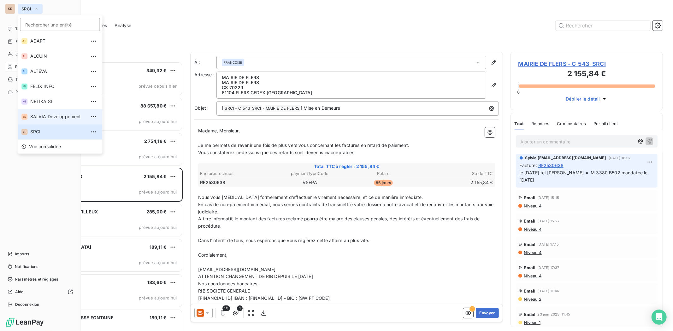
click at [47, 116] on span "SALVIA Developpement" at bounding box center [58, 117] width 56 height 6
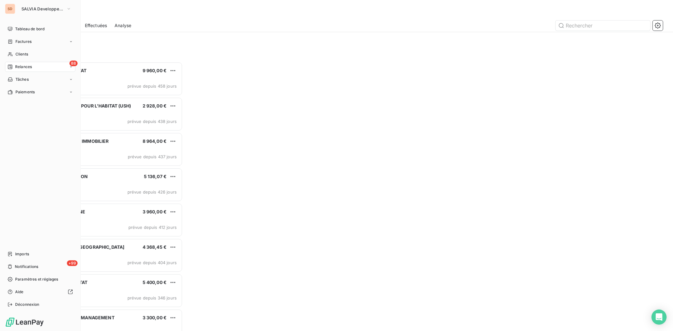
scroll to position [264, 147]
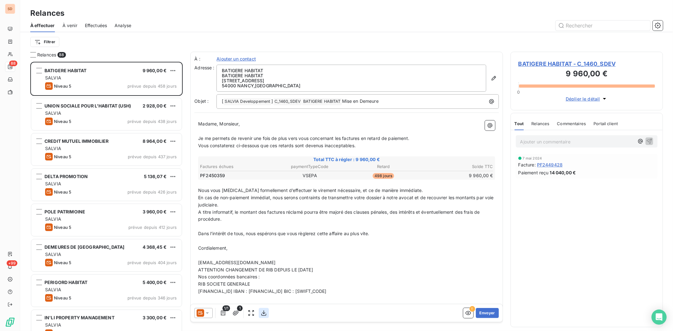
click at [264, 256] on icon "button" at bounding box center [264, 313] width 6 height 6
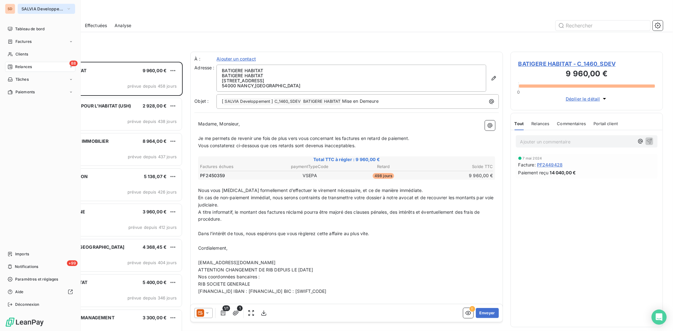
click at [67, 10] on icon "button" at bounding box center [68, 9] width 5 height 6
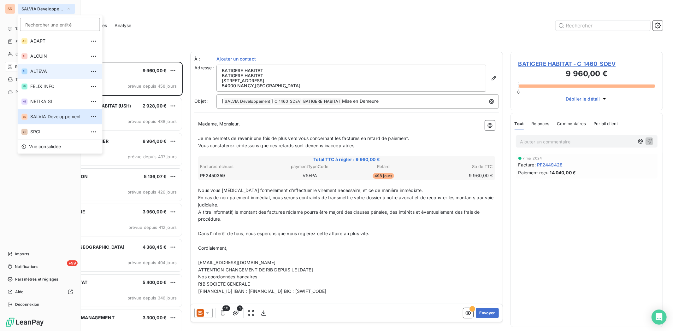
click at [50, 71] on span "ALTEVA" at bounding box center [58, 71] width 56 height 6
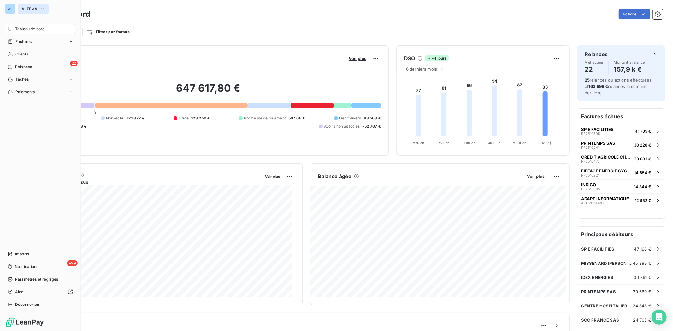
click at [43, 9] on icon "button" at bounding box center [42, 9] width 5 height 6
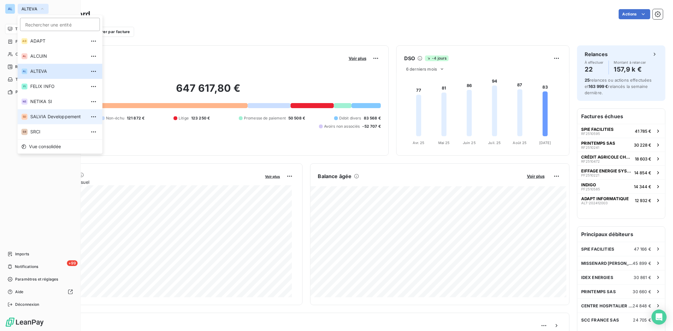
click at [37, 116] on span "SALVIA Developpement" at bounding box center [58, 117] width 56 height 6
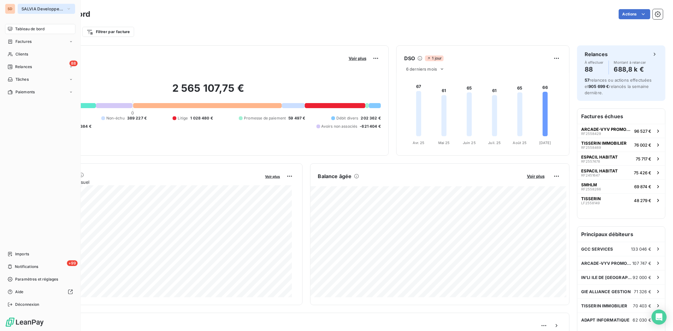
click at [67, 9] on icon "button" at bounding box center [68, 9] width 5 height 6
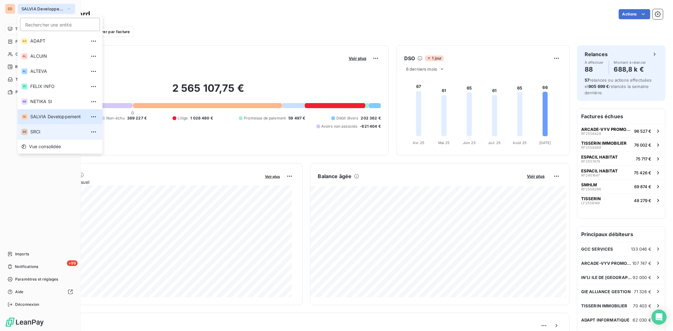
click at [32, 133] on span "SRCI" at bounding box center [58, 132] width 56 height 6
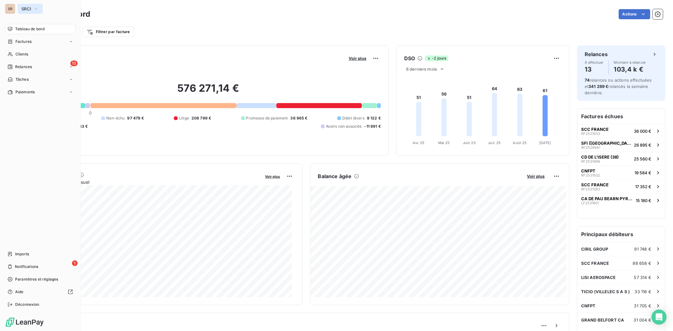
click at [35, 8] on icon "button" at bounding box center [36, 9] width 5 height 6
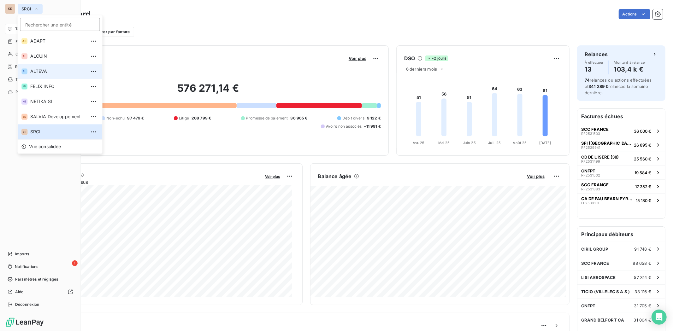
click at [28, 71] on li "AL ALTEVA" at bounding box center [60, 71] width 85 height 15
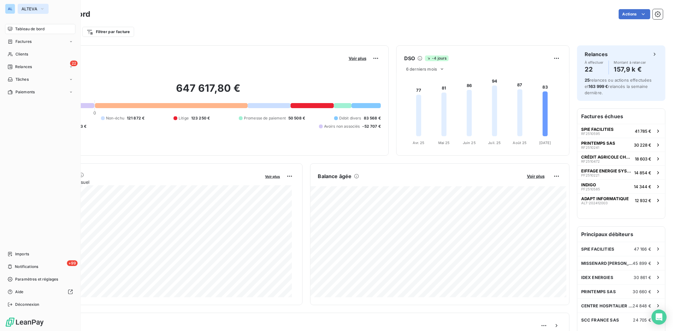
click at [45, 7] on icon "button" at bounding box center [42, 9] width 5 height 6
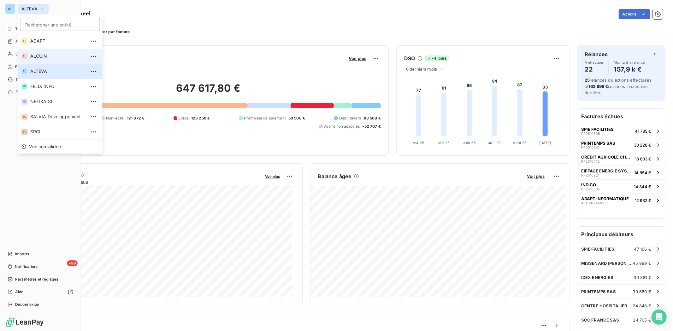
click at [40, 56] on span "ALCUIN" at bounding box center [58, 56] width 56 height 6
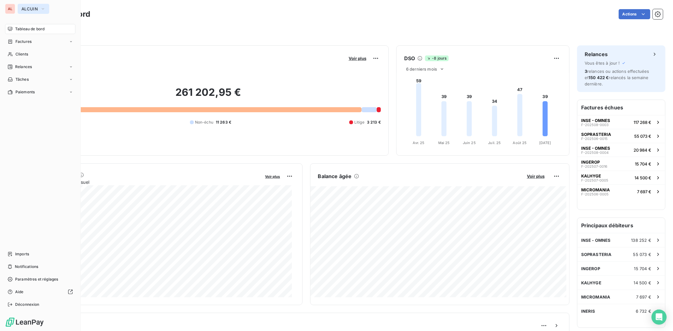
click at [41, 8] on icon "button" at bounding box center [42, 9] width 5 height 6
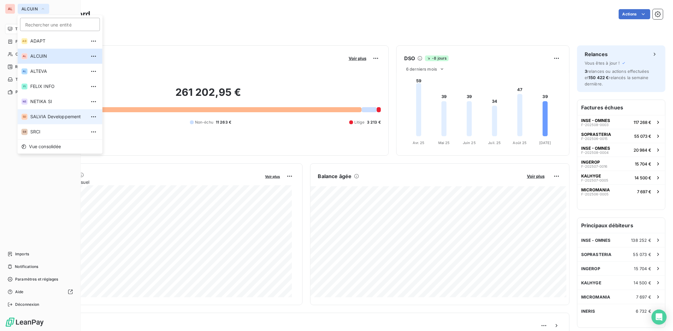
click at [42, 115] on span "SALVIA Developpement" at bounding box center [58, 117] width 56 height 6
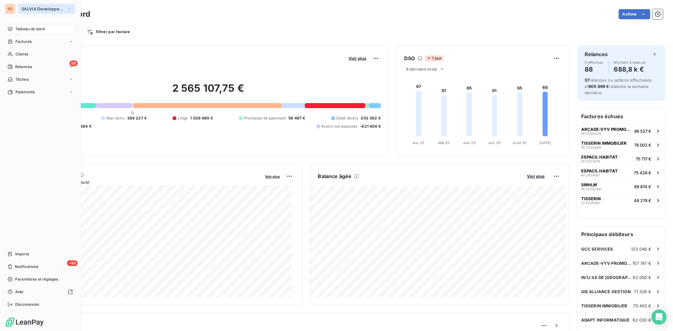
click at [72, 9] on button "SALVIA Developpement" at bounding box center [46, 9] width 57 height 10
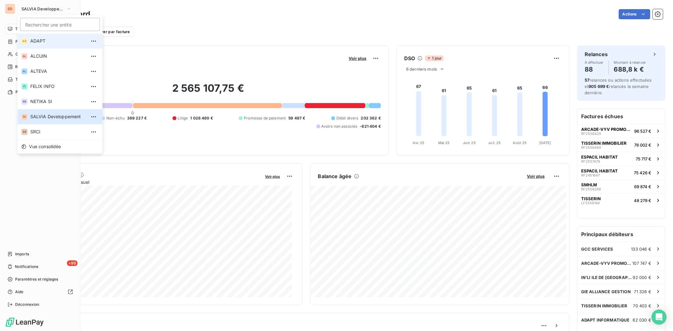
click at [52, 39] on span "ADAPT" at bounding box center [58, 41] width 56 height 6
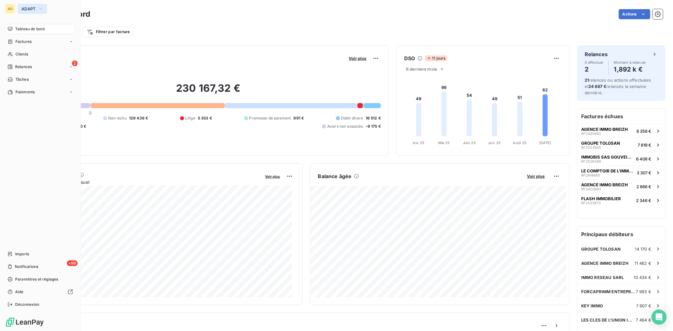
click at [40, 10] on icon "button" at bounding box center [40, 9] width 5 height 6
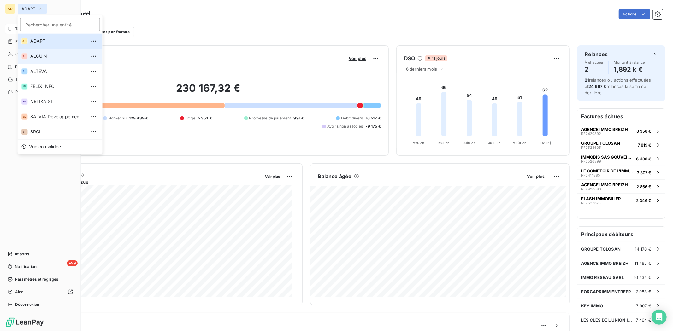
click at [36, 59] on span "ALCUIN" at bounding box center [58, 56] width 56 height 6
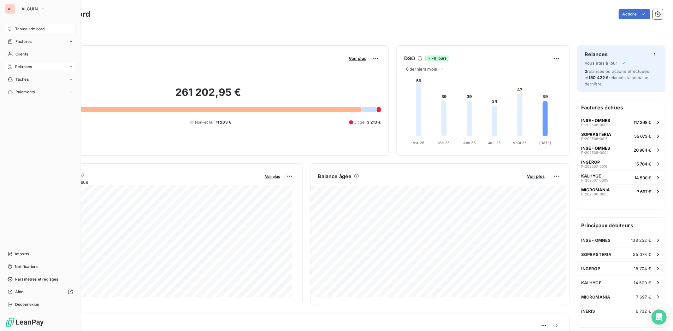
click at [20, 64] on span "Relances" at bounding box center [23, 67] width 17 height 6
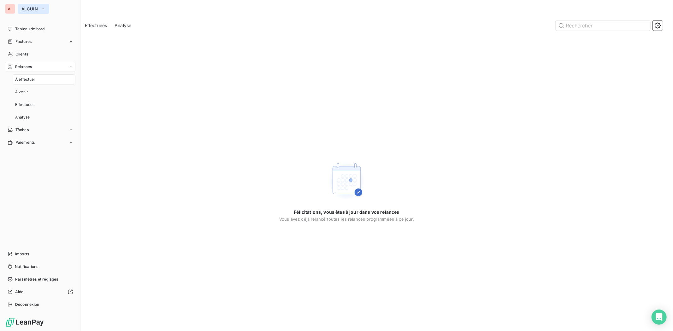
click at [39, 7] on button "ALCUIN" at bounding box center [34, 9] width 32 height 10
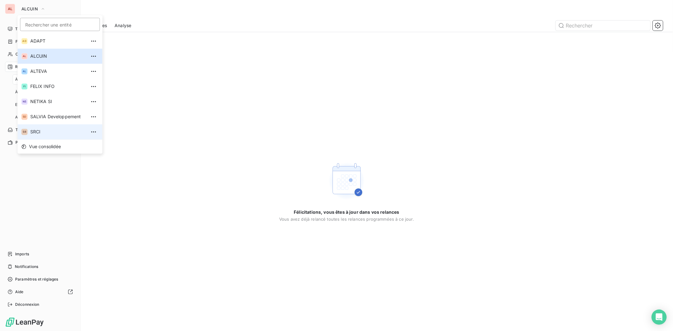
click at [30, 131] on span "SRCI" at bounding box center [58, 132] width 56 height 6
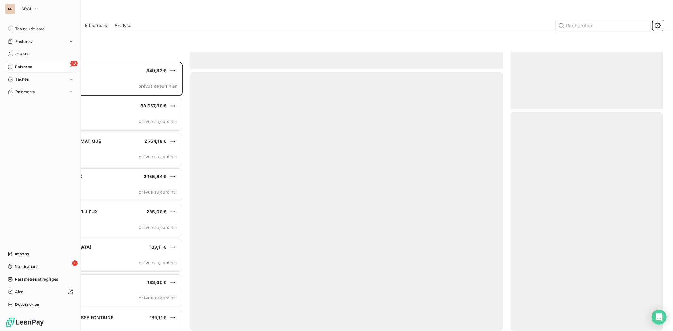
scroll to position [264, 147]
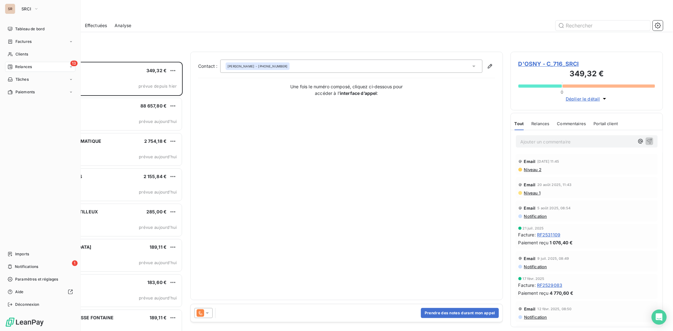
click at [21, 67] on span "Relances" at bounding box center [23, 67] width 17 height 6
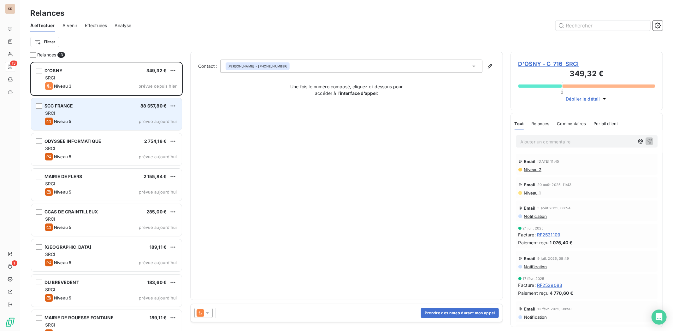
click at [67, 106] on span "SCC FRANCE" at bounding box center [59, 105] width 29 height 5
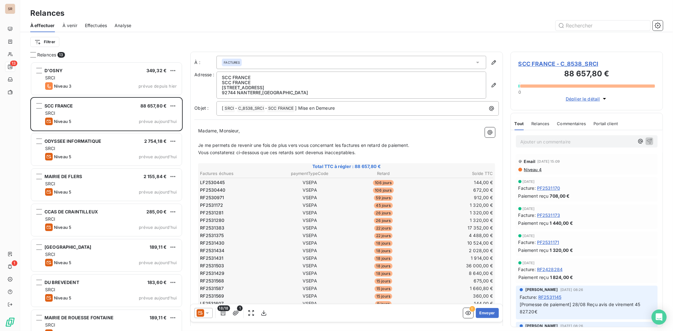
click at [205, 256] on icon at bounding box center [207, 313] width 6 height 6
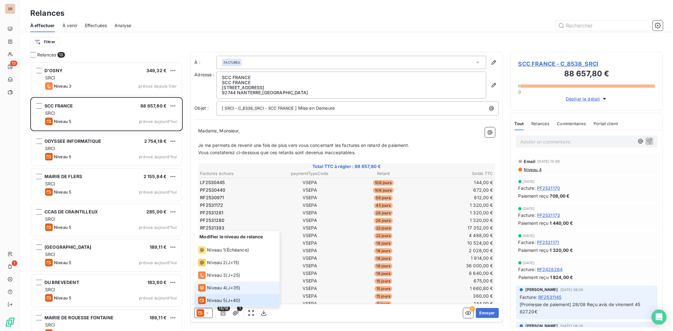
click at [213, 256] on span "Niveau 4" at bounding box center [216, 288] width 19 height 6
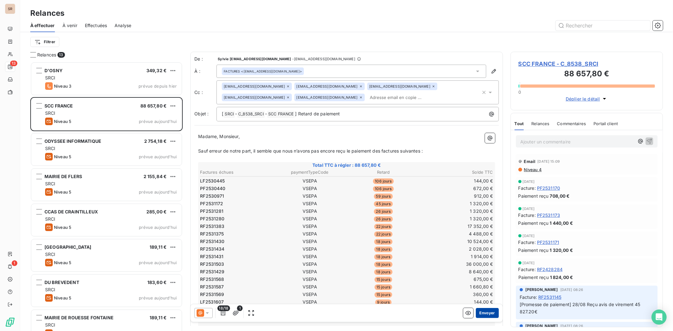
click at [482, 256] on button "Envoyer" at bounding box center [487, 313] width 23 height 10
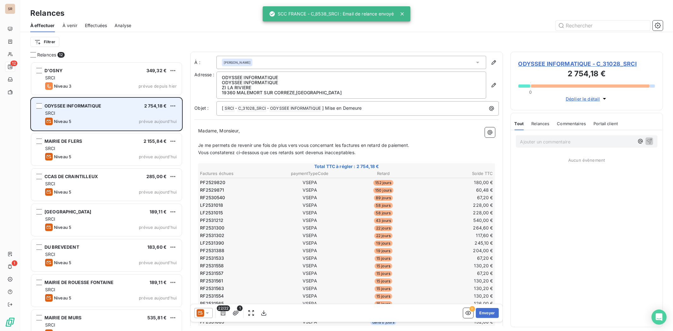
click at [81, 109] on div "ODYSSEE INFORMATIQUE" at bounding box center [73, 106] width 57 height 6
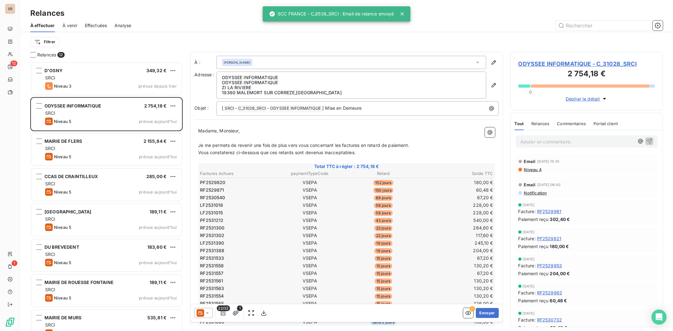
click at [206, 256] on icon at bounding box center [207, 313] width 6 height 6
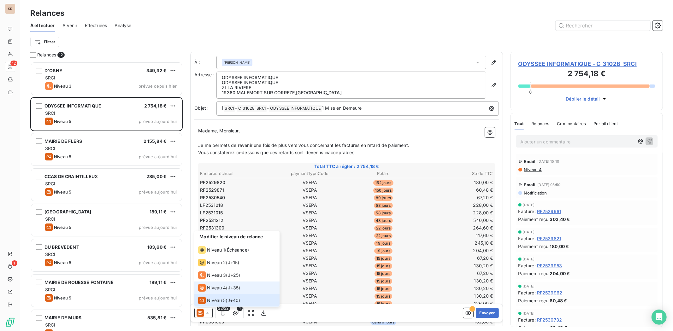
click at [206, 256] on div "Niveau 4" at bounding box center [212, 288] width 28 height 8
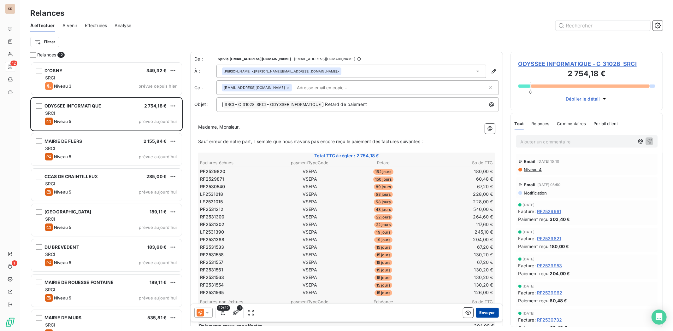
click at [476, 256] on button "Envoyer" at bounding box center [487, 313] width 23 height 10
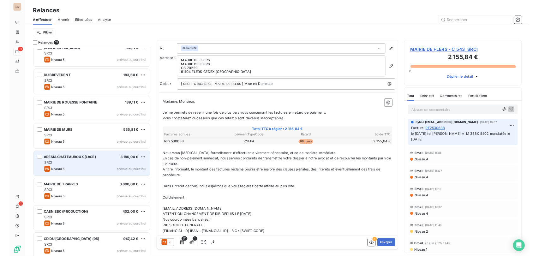
scroll to position [119, 0]
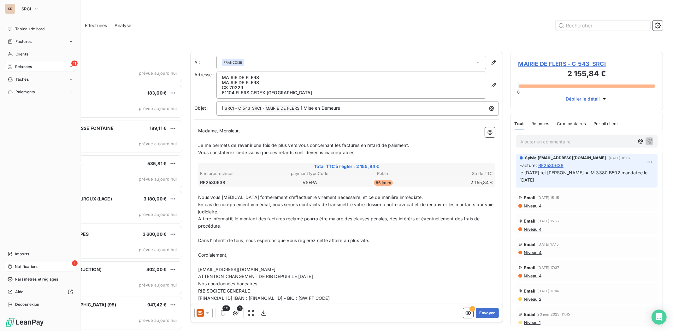
click at [14, 256] on div "1 Notifications" at bounding box center [40, 267] width 70 height 10
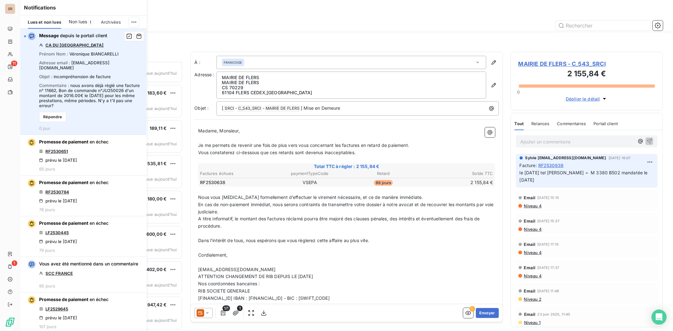
click at [74, 46] on link "CA DU [GEOGRAPHIC_DATA]" at bounding box center [74, 45] width 58 height 5
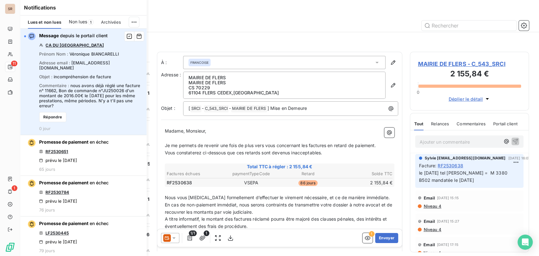
scroll to position [188, 114]
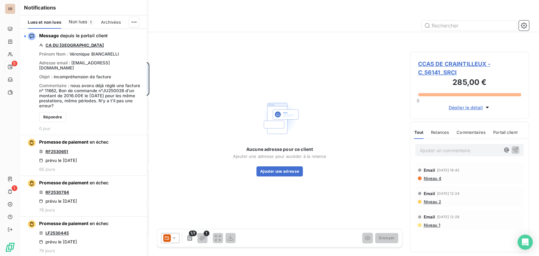
scroll to position [188, 114]
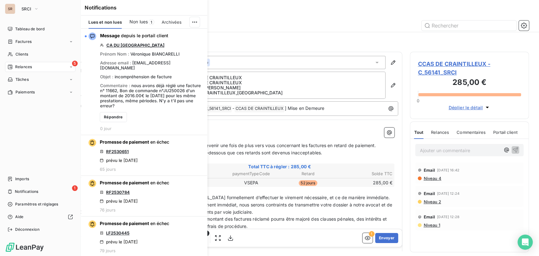
click at [24, 64] on span "Relances" at bounding box center [23, 67] width 17 height 6
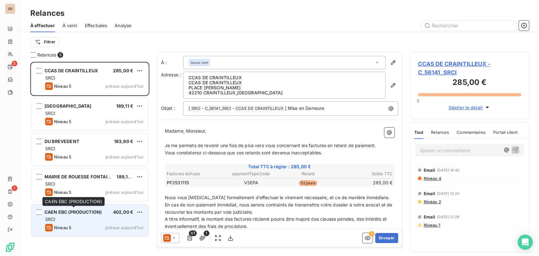
click at [75, 211] on span "CAEN EBC (PRODUCTION)" at bounding box center [73, 211] width 57 height 5
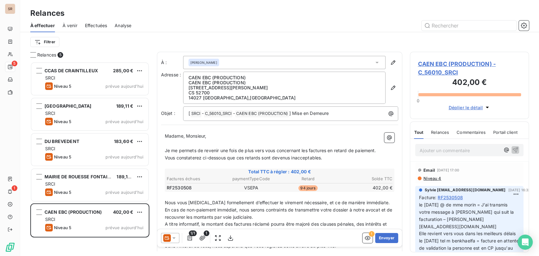
click at [435, 61] on span "CAEN EBC (PRODUCTION) - C_56010_SRCI" at bounding box center [469, 68] width 103 height 17
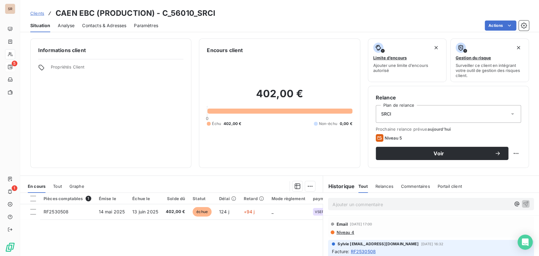
click at [104, 24] on span "Contacts & Adresses" at bounding box center [104, 25] width 44 height 6
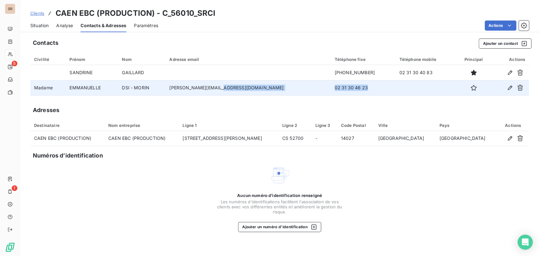
drag, startPoint x: 333, startPoint y: 89, endPoint x: 290, endPoint y: 88, distance: 42.9
click at [290, 88] on tr "Madame EMMANUELLE DSI - MORIN e.morin@caenlamer.fr 02 31 30 46 23" at bounding box center [279, 87] width 498 height 15
copy tr "02 31 30 46 23"
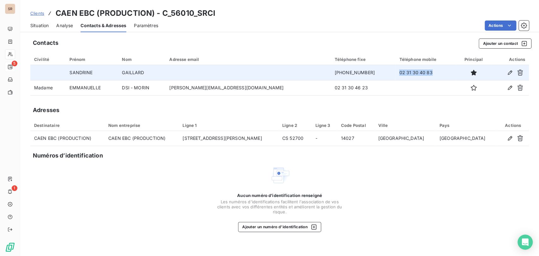
drag, startPoint x: 400, startPoint y: 73, endPoint x: 364, endPoint y: 75, distance: 35.4
click at [395, 75] on td "02 31 30 40 83" at bounding box center [425, 72] width 61 height 15
copy td "02 31 30 40 83"
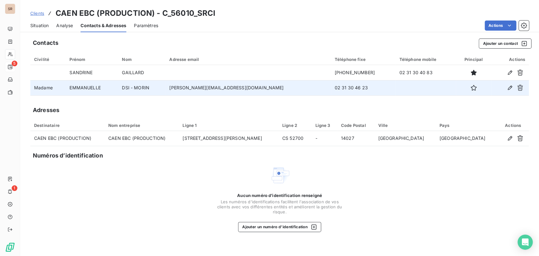
click at [254, 90] on td "e.morin@caenlamer.fr" at bounding box center [247, 87] width 165 height 15
drag, startPoint x: 252, startPoint y: 89, endPoint x: 221, endPoint y: 92, distance: 30.7
click at [221, 92] on td "e.morin@caenlamer.fr" at bounding box center [247, 87] width 165 height 15
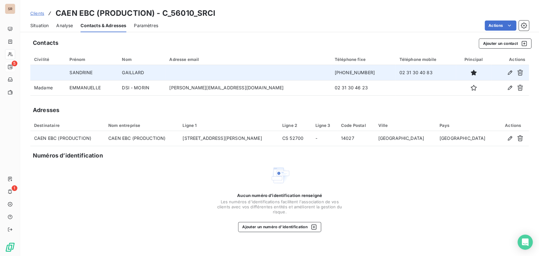
click at [220, 68] on td at bounding box center [247, 72] width 165 height 15
click at [510, 72] on icon "button" at bounding box center [510, 72] width 6 height 6
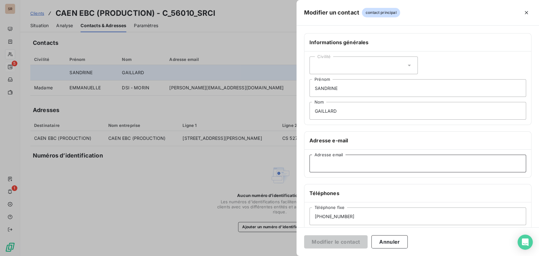
click at [323, 166] on input "Adresse email" at bounding box center [417, 164] width 217 height 18
paste input "02 31 30 40 83"
type input "0"
click at [389, 245] on button "Annuler" at bounding box center [389, 241] width 36 height 13
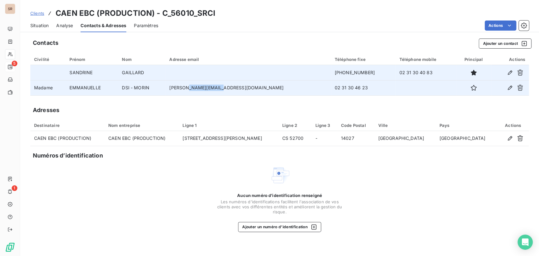
drag, startPoint x: 252, startPoint y: 88, endPoint x: 220, endPoint y: 86, distance: 31.9
click at [220, 86] on td "e.morin@caenlamer.fr" at bounding box center [247, 87] width 165 height 15
copy td "@caenlamer.fr"
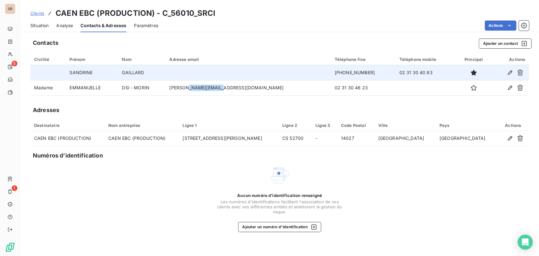
drag, startPoint x: 505, startPoint y: 74, endPoint x: 496, endPoint y: 76, distance: 9.8
click at [499, 76] on div at bounding box center [510, 73] width 30 height 10
click at [507, 69] on button "button" at bounding box center [510, 73] width 10 height 10
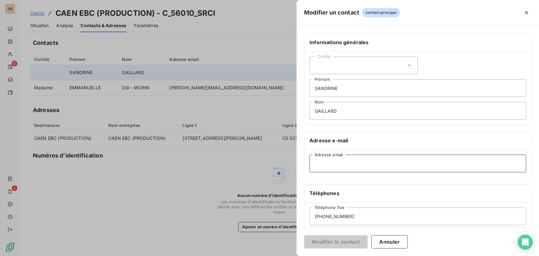
click at [335, 165] on input "Adresse email" at bounding box center [417, 164] width 217 height 18
paste input "@caenlamer.fr"
click at [314, 163] on input "@caenlamer.fr" at bounding box center [417, 164] width 217 height 18
type input "s.gaillard@caenlamer.fr"
click at [333, 243] on button "Modifier le contact" at bounding box center [335, 241] width 63 height 13
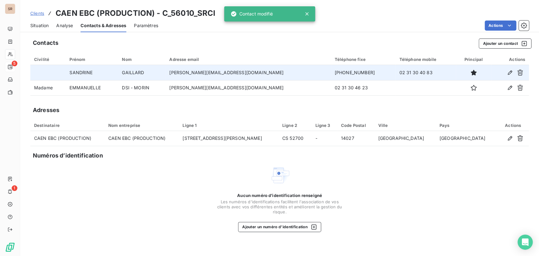
click at [40, 22] on span "Situation" at bounding box center [39, 25] width 18 height 6
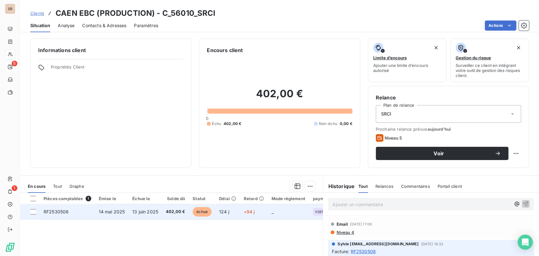
click at [54, 213] on span "RF2530508" at bounding box center [56, 211] width 25 height 5
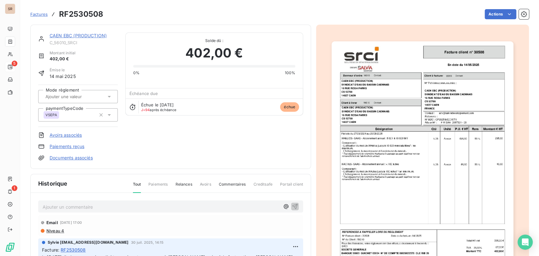
click at [66, 35] on link "CAEN EBC (PRODUCTION)" at bounding box center [78, 35] width 57 height 5
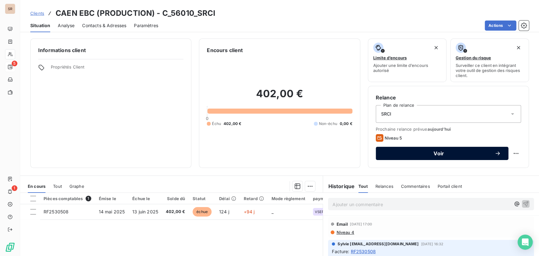
click at [484, 153] on span "Voir" at bounding box center [438, 153] width 111 height 5
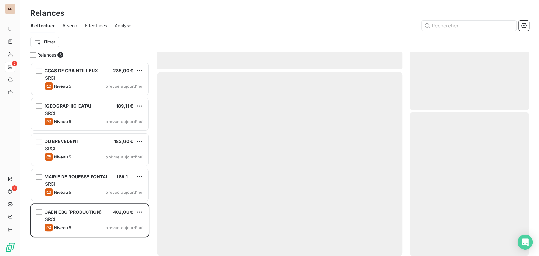
scroll to position [188, 114]
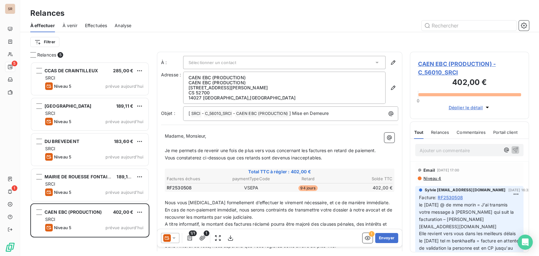
click at [174, 235] on icon at bounding box center [174, 238] width 6 height 6
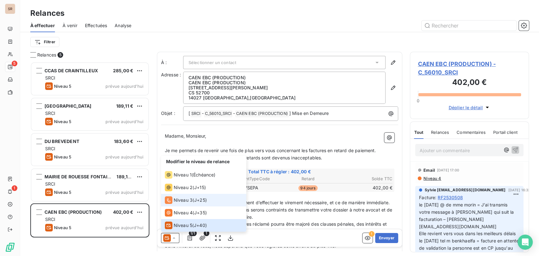
click at [181, 200] on span "Niveau 3" at bounding box center [183, 200] width 19 height 6
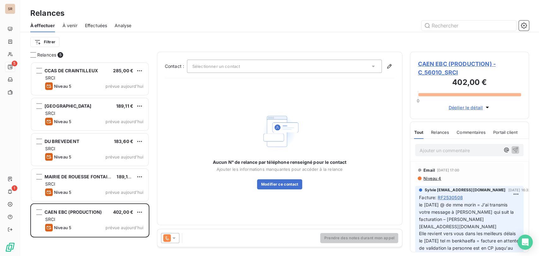
click at [372, 65] on icon at bounding box center [373, 66] width 6 height 6
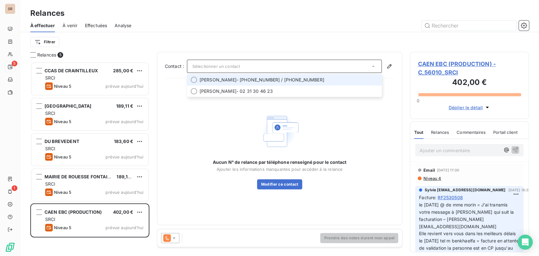
click at [194, 79] on div at bounding box center [194, 80] width 6 height 6
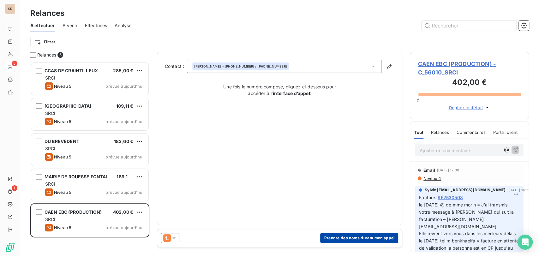
click at [347, 237] on button "Prendre des notes durant mon appel" at bounding box center [359, 238] width 78 height 10
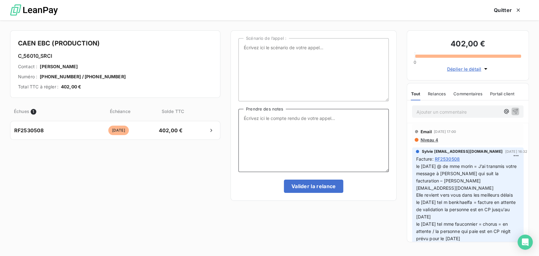
drag, startPoint x: 253, startPoint y: 116, endPoint x: 253, endPoint y: 111, distance: 5.0
click at [253, 113] on textarea "Prendre des notes" at bounding box center [313, 140] width 150 height 63
type textarea "le [DATE] tel accueil = nouvelle adresse mail donc @ envoyé"
click at [321, 188] on button "Valider la relance" at bounding box center [314, 186] width 60 height 13
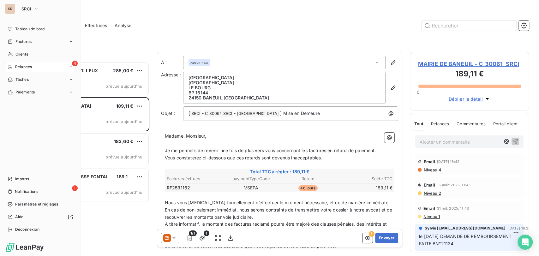
drag, startPoint x: 20, startPoint y: 56, endPoint x: 77, endPoint y: 49, distance: 57.5
click at [21, 55] on span "Clients" at bounding box center [21, 54] width 13 height 6
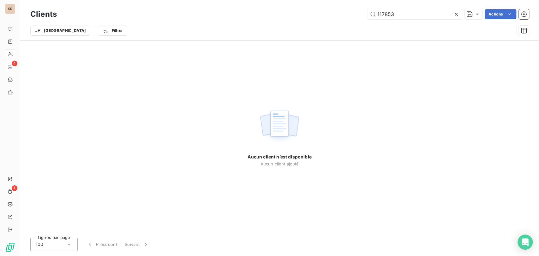
drag, startPoint x: 354, startPoint y: 7, endPoint x: 335, endPoint y: 3, distance: 19.4
click at [343, 6] on div "Clients 117853 Actions Trier Filtrer" at bounding box center [279, 20] width 519 height 40
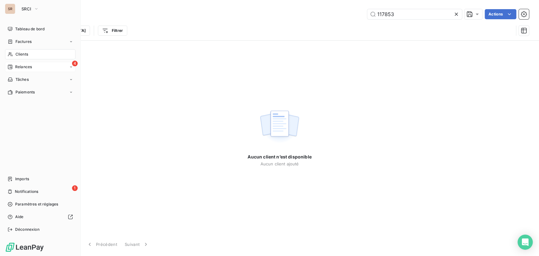
click at [18, 55] on span "Clients" at bounding box center [21, 54] width 13 height 6
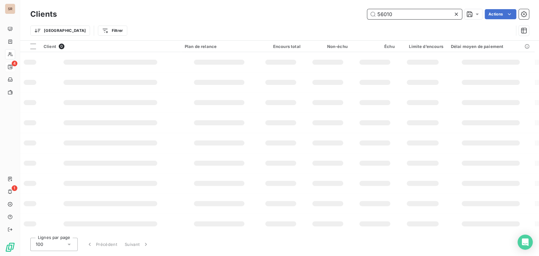
type input "56010"
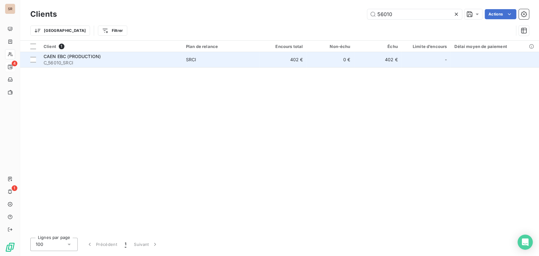
click at [62, 58] on span "CAEN EBC (PRODUCTION)" at bounding box center [72, 56] width 57 height 5
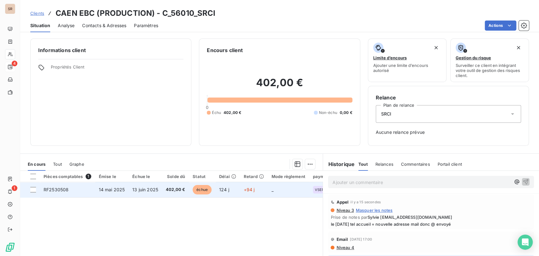
click at [60, 190] on span "RF2530508" at bounding box center [56, 189] width 25 height 5
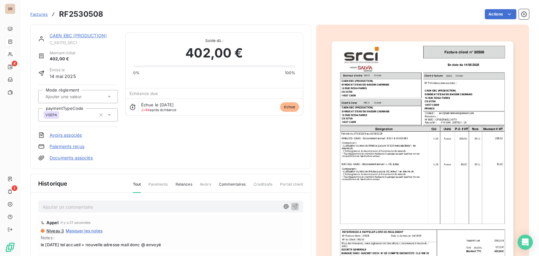
click at [82, 34] on link "CAEN EBC (PRODUCTION)" at bounding box center [78, 35] width 57 height 5
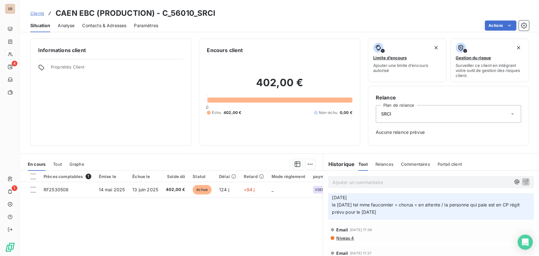
scroll to position [35, 0]
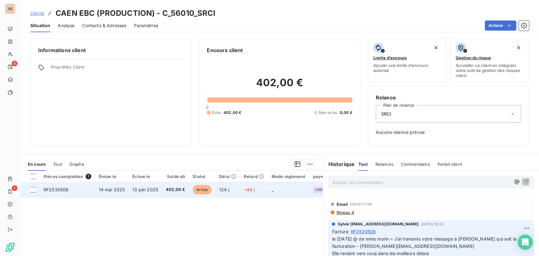
click at [57, 188] on span "RF2530508" at bounding box center [56, 189] width 25 height 5
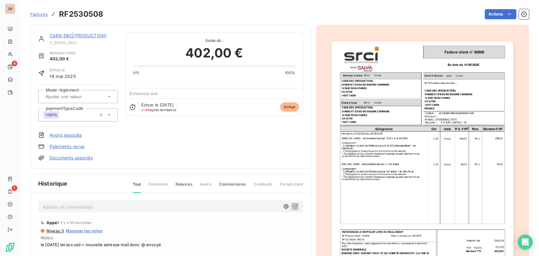
click at [73, 37] on link "CAEN EBC (PRODUCTION)" at bounding box center [78, 35] width 57 height 5
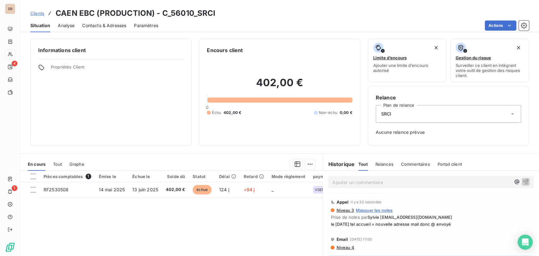
click at [415, 122] on div "SRCI" at bounding box center [448, 114] width 145 height 18
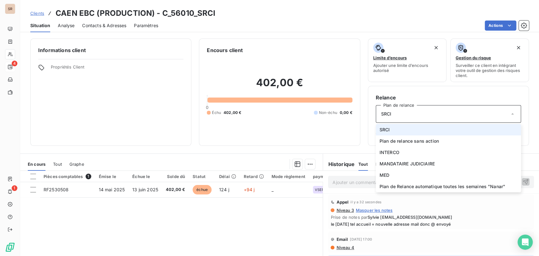
click at [401, 131] on li "SRCI" at bounding box center [448, 129] width 145 height 11
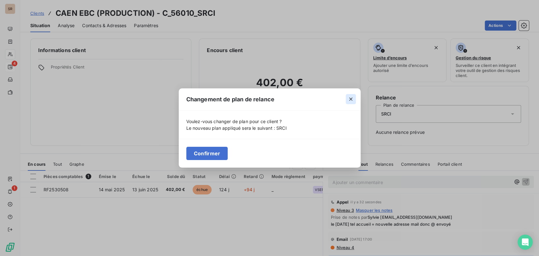
click at [348, 99] on icon "button" at bounding box center [350, 99] width 6 height 6
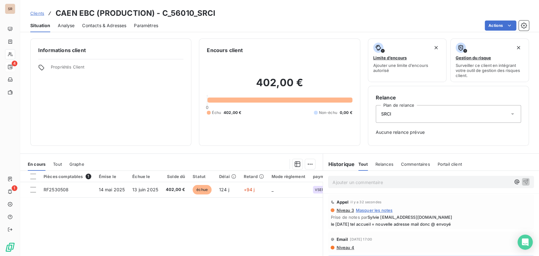
click at [509, 112] on icon at bounding box center [512, 114] width 6 height 6
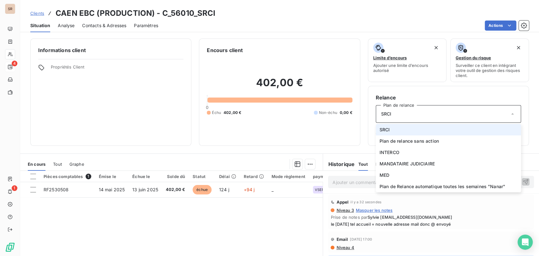
click at [381, 130] on span "SRCI" at bounding box center [384, 130] width 10 height 6
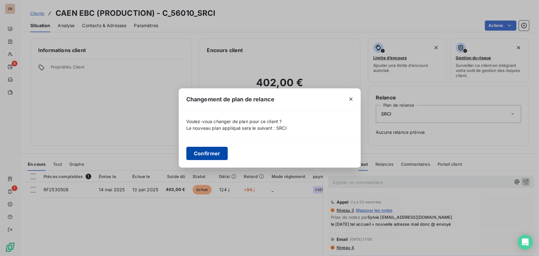
click at [206, 157] on button "Confirmer" at bounding box center [207, 153] width 42 height 13
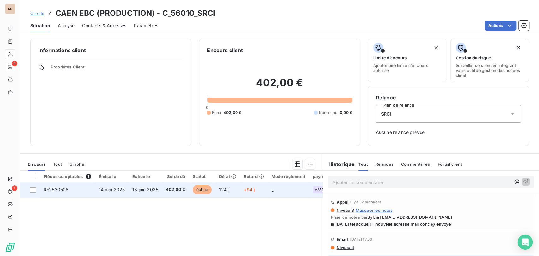
click at [59, 190] on span "RF2530508" at bounding box center [56, 189] width 25 height 5
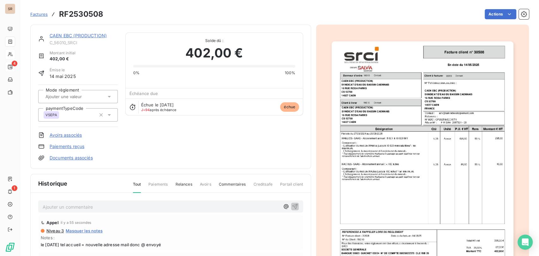
click at [61, 36] on link "CAEN EBC (PRODUCTION)" at bounding box center [78, 35] width 57 height 5
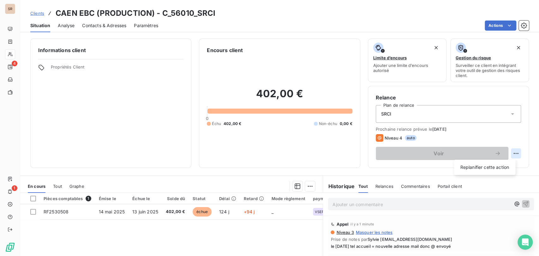
click at [512, 154] on html "SR 4 1 Clients CAEN EBC (PRODUCTION) - C_56010_SRCI Situation Analyse Contacts …" at bounding box center [269, 128] width 539 height 256
click at [490, 167] on div "Replanifier cette action" at bounding box center [484, 167] width 56 height 10
select select "8"
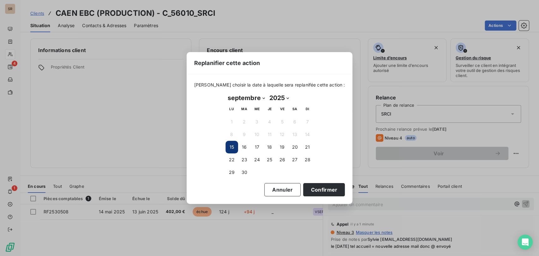
click at [232, 146] on button "15" at bounding box center [231, 147] width 13 height 13
click at [231, 145] on button "15" at bounding box center [231, 147] width 13 height 13
click at [306, 189] on button "Confirmer" at bounding box center [324, 189] width 42 height 13
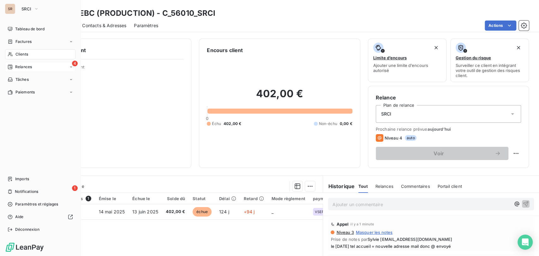
click at [9, 64] on icon at bounding box center [10, 66] width 5 height 5
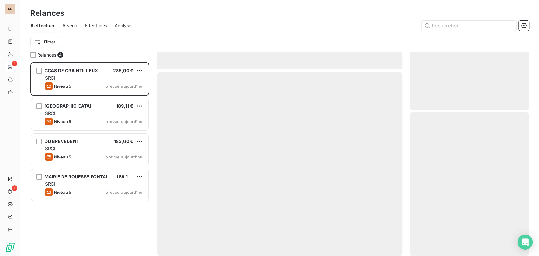
scroll to position [188, 114]
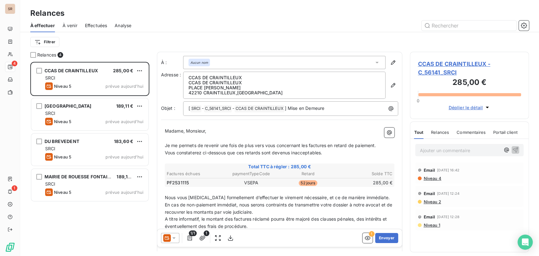
click at [434, 64] on span "CCAS DE CRAINTILLEUX - C_56141_SRCI" at bounding box center [469, 68] width 103 height 17
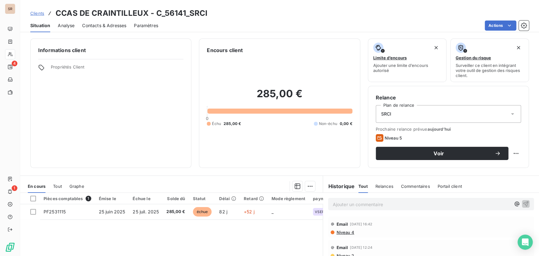
click at [96, 23] on span "Contacts & Adresses" at bounding box center [104, 25] width 44 height 6
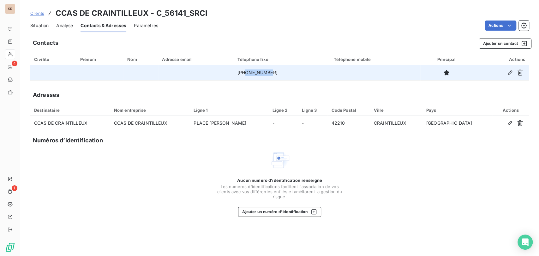
drag, startPoint x: 276, startPoint y: 74, endPoint x: 251, endPoint y: 72, distance: 24.7
click at [251, 72] on td "[PHONE_NUMBER]" at bounding box center [282, 72] width 96 height 15
copy td "477546316"
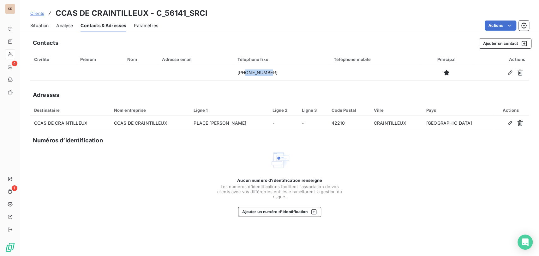
click at [36, 27] on span "Situation" at bounding box center [39, 25] width 18 height 6
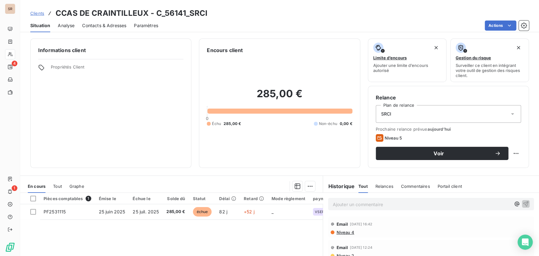
click at [105, 24] on span "Contacts & Adresses" at bounding box center [104, 25] width 44 height 6
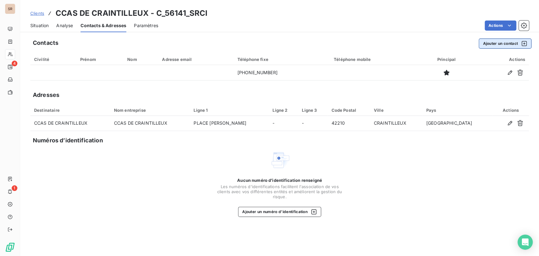
click at [491, 44] on button "Ajouter un contact" at bounding box center [504, 44] width 53 height 10
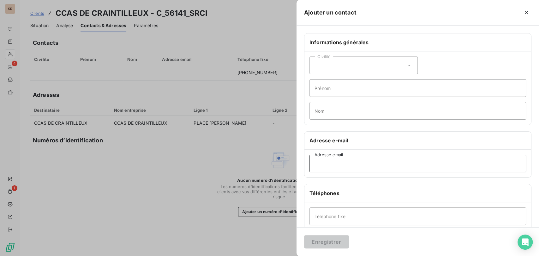
click at [323, 163] on input "Adresse email" at bounding box center [417, 164] width 217 height 18
type input "[EMAIL_ADDRESS][DOMAIN_NAME]"
click at [320, 242] on button "Enregistrer" at bounding box center [326, 241] width 45 height 13
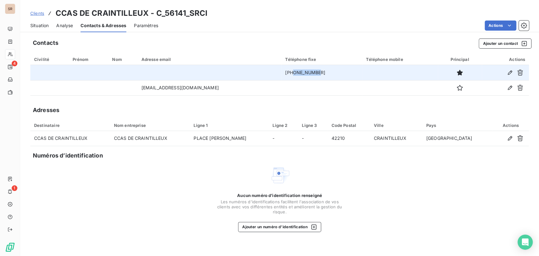
drag, startPoint x: 299, startPoint y: 71, endPoint x: 273, endPoint y: 73, distance: 25.9
click at [281, 73] on td "[PHONE_NUMBER]" at bounding box center [321, 72] width 81 height 15
copy td "477546316"
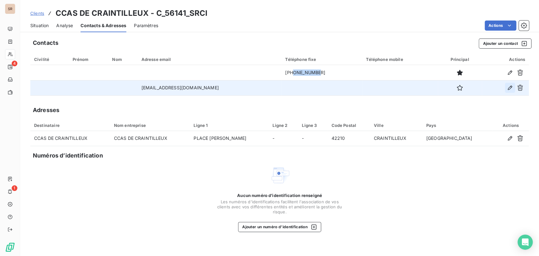
click at [510, 86] on icon "button" at bounding box center [510, 88] width 6 height 6
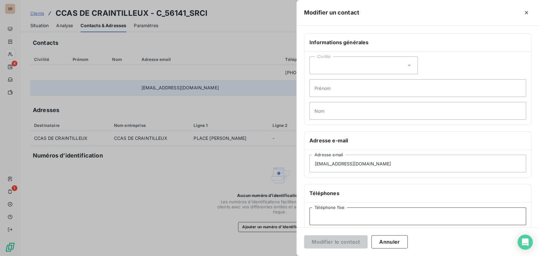
click at [318, 216] on input "Téléphone fixe" at bounding box center [417, 216] width 217 height 18
paste input "477546316"
click at [316, 216] on input "477546316" at bounding box center [417, 216] width 217 height 18
click at [316, 215] on input "477546316" at bounding box center [417, 216] width 217 height 18
click at [314, 214] on input "477546316" at bounding box center [417, 216] width 217 height 18
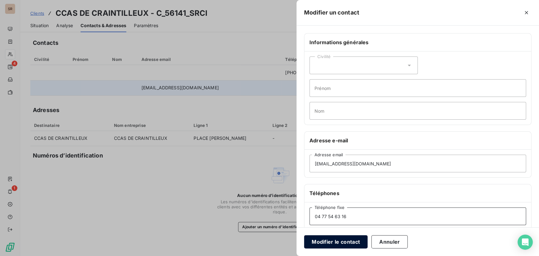
type input "04 77 54 63 16"
click at [345, 240] on button "Modifier le contact" at bounding box center [335, 241] width 63 height 13
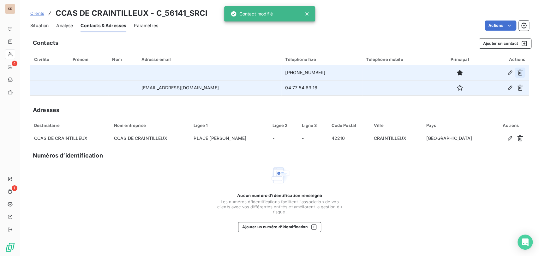
click at [518, 71] on icon "button" at bounding box center [520, 72] width 6 height 6
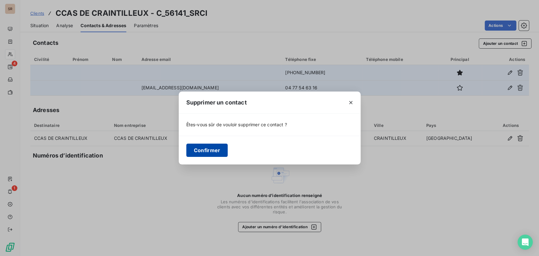
click at [210, 150] on button "Confirmer" at bounding box center [207, 150] width 42 height 13
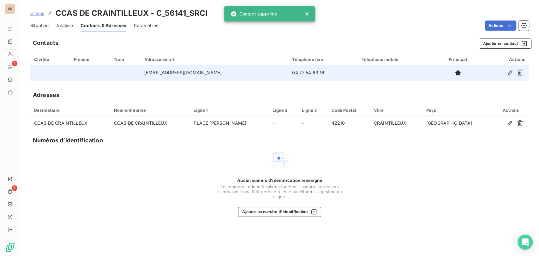
click at [38, 25] on span "Situation" at bounding box center [39, 25] width 18 height 6
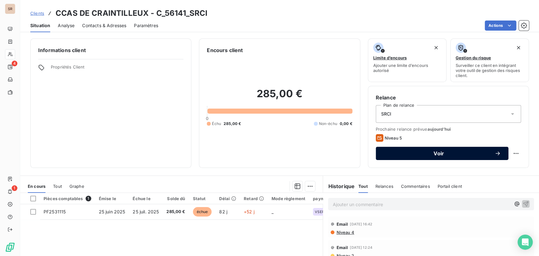
click at [459, 154] on span "Voir" at bounding box center [438, 153] width 111 height 5
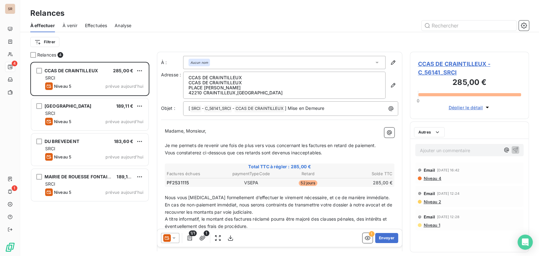
scroll to position [188, 114]
click at [173, 237] on icon at bounding box center [174, 238] width 6 height 6
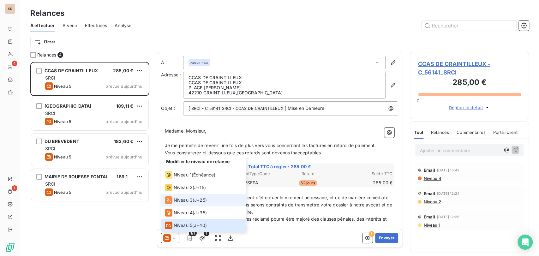
click at [174, 199] on span "Niveau 3" at bounding box center [183, 200] width 19 height 6
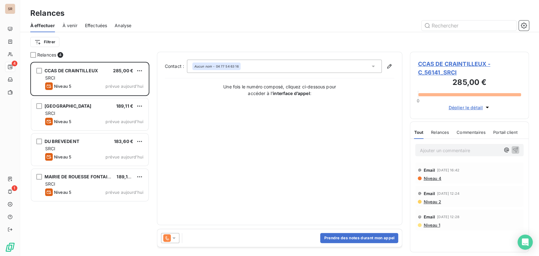
click at [375, 66] on icon at bounding box center [373, 66] width 6 height 6
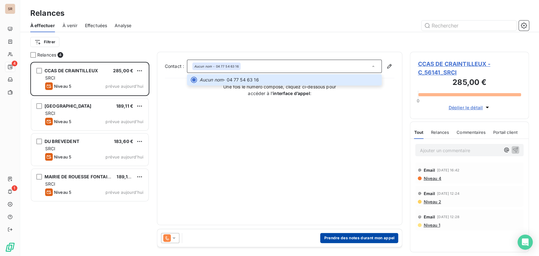
click at [340, 238] on button "Prendre des notes durant mon appel" at bounding box center [359, 238] width 78 height 10
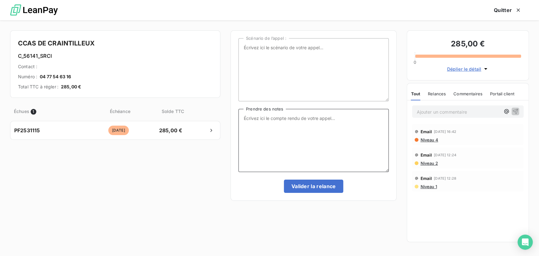
click at [250, 117] on textarea "Prendre des notes" at bounding box center [313, 140] width 150 height 63
type textarea "le [DATE] tel accueil = nouveau @ donc @"
click at [311, 188] on button "Valider la relance" at bounding box center [314, 186] width 60 height 13
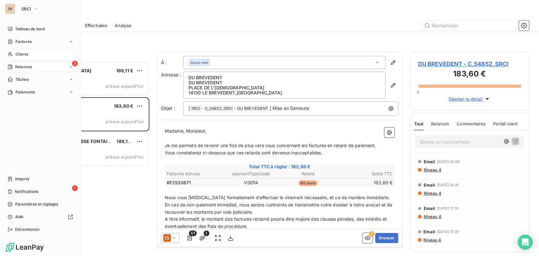
click at [13, 54] on div "Clients" at bounding box center [40, 54] width 70 height 10
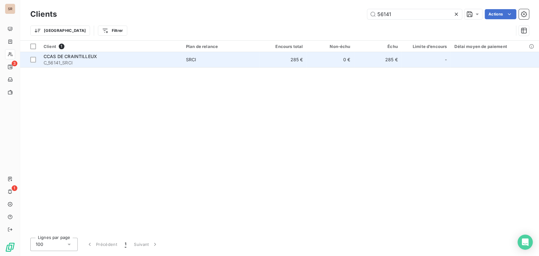
type input "56141"
click at [68, 54] on span "CCAS DE CRAINTILLEUX" at bounding box center [70, 56] width 53 height 5
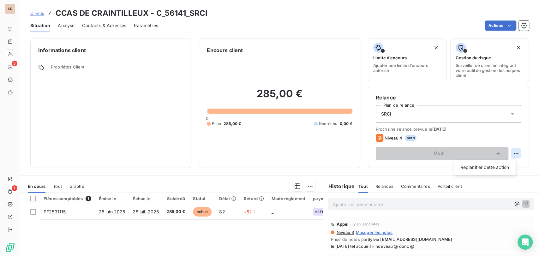
click at [510, 154] on html "SR 3 1 Clients CCAS DE CRAINTILLEUX - C_56141_SRCI Situation Analyse Contacts &…" at bounding box center [269, 128] width 539 height 256
click at [467, 168] on div "Replanifier cette action" at bounding box center [484, 167] width 56 height 10
select select "8"
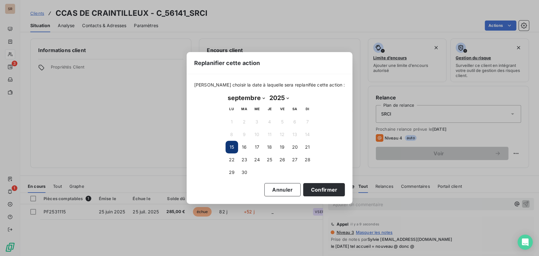
click at [228, 145] on button "15" at bounding box center [231, 147] width 13 height 13
click at [233, 145] on button "15" at bounding box center [231, 147] width 13 height 13
click at [314, 187] on button "Confirmer" at bounding box center [324, 189] width 42 height 13
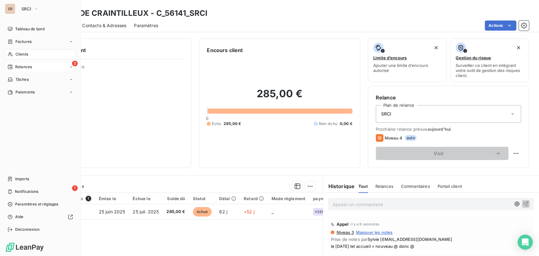
click at [24, 66] on span "Relances" at bounding box center [23, 67] width 17 height 6
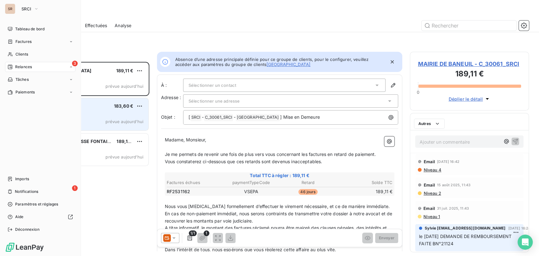
scroll to position [188, 114]
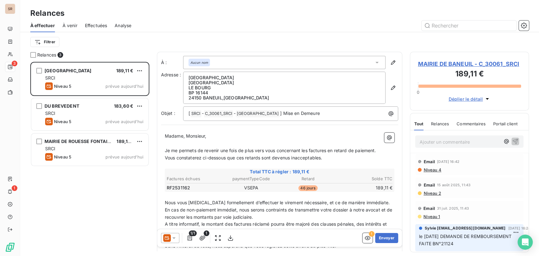
click at [435, 61] on span "MAIRIE DE BANEUIL - C_30061_SRCI" at bounding box center [469, 64] width 103 height 9
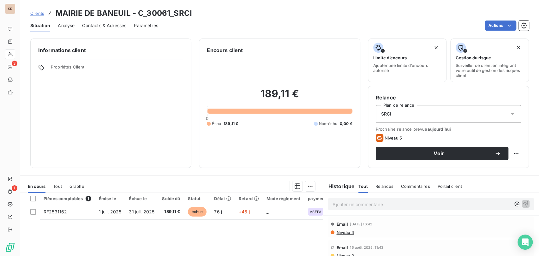
click at [103, 25] on span "Contacts & Adresses" at bounding box center [104, 25] width 44 height 6
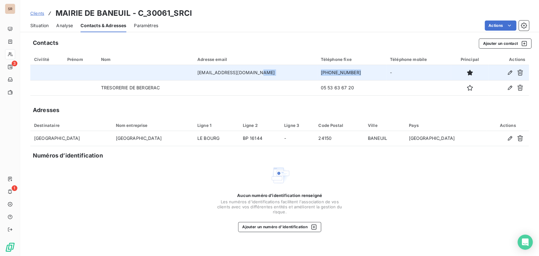
drag, startPoint x: 345, startPoint y: 75, endPoint x: 294, endPoint y: 74, distance: 50.8
click at [298, 74] on tr "[EMAIL_ADDRESS][DOMAIN_NAME] [PHONE_NUMBER] -" at bounding box center [279, 72] width 498 height 15
copy tr "[PHONE_NUMBER]"
